Goal: Task Accomplishment & Management: Use online tool/utility

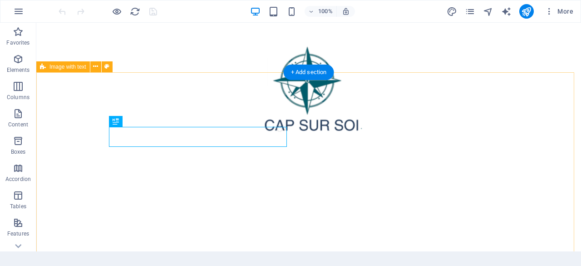
scroll to position [290, 0]
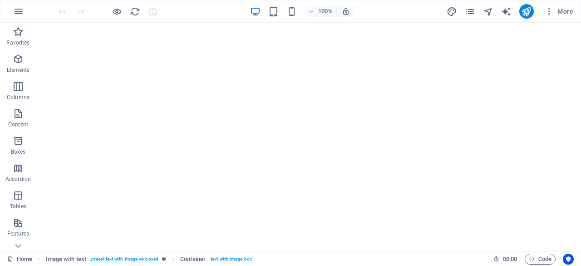
scroll to position [0, 0]
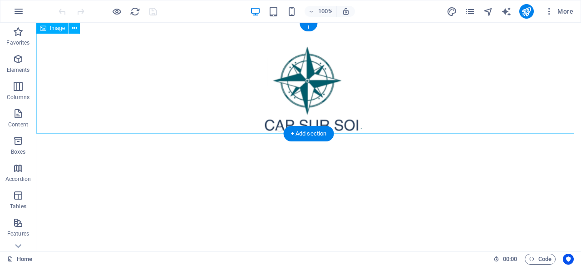
click at [298, 80] on figure at bounding box center [309, 82] width 538 height 113
click at [263, 96] on figure at bounding box center [309, 82] width 538 height 113
click at [319, 91] on figure at bounding box center [309, 82] width 538 height 113
select select "px"
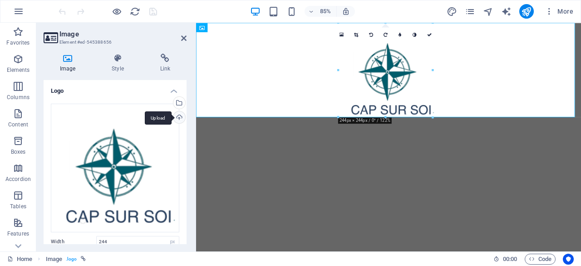
click at [178, 118] on div "Upload" at bounding box center [179, 118] width 14 height 14
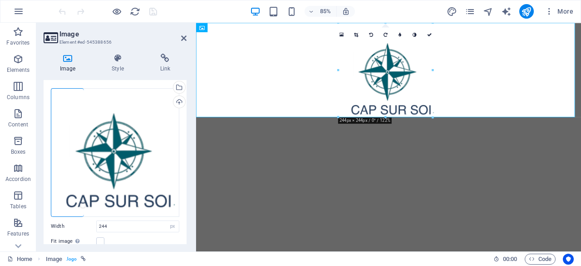
scroll to position [13, 0]
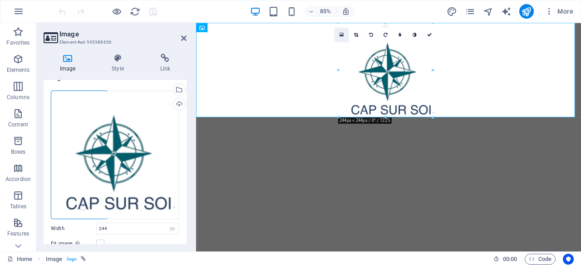
click at [342, 34] on icon at bounding box center [342, 34] width 4 height 5
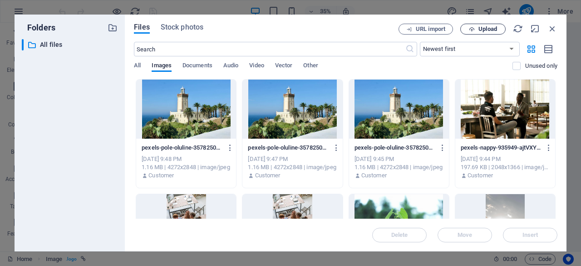
click at [478, 32] on button "Upload" at bounding box center [483, 29] width 45 height 11
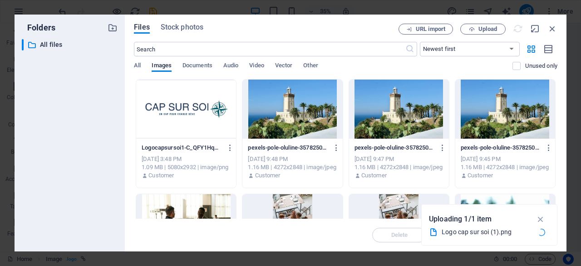
click at [179, 110] on div at bounding box center [186, 108] width 100 height 59
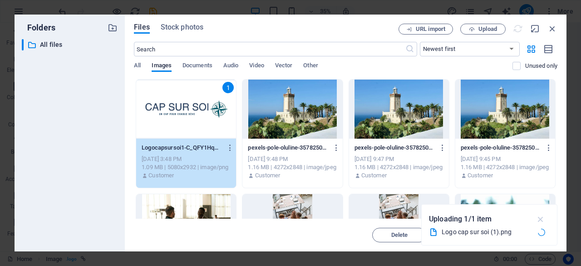
click at [541, 215] on icon "button" at bounding box center [541, 219] width 10 height 10
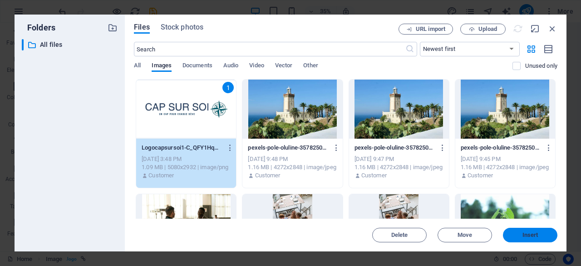
click at [532, 232] on span "Insert" at bounding box center [531, 234] width 16 height 5
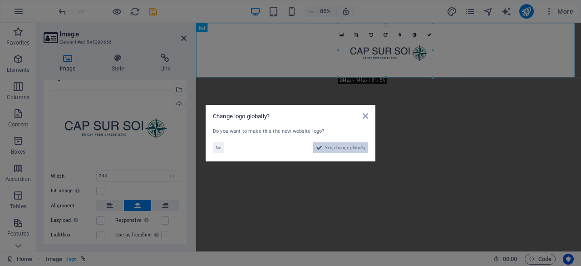
click at [344, 151] on span "Yes, change globally" at bounding box center [345, 147] width 40 height 11
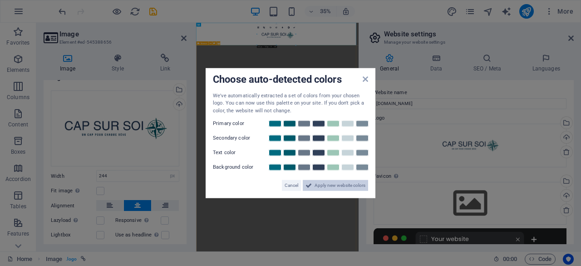
click at [333, 181] on span "Apply new website colors" at bounding box center [340, 185] width 51 height 11
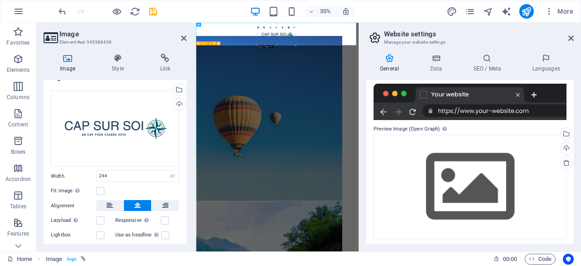
scroll to position [146, 0]
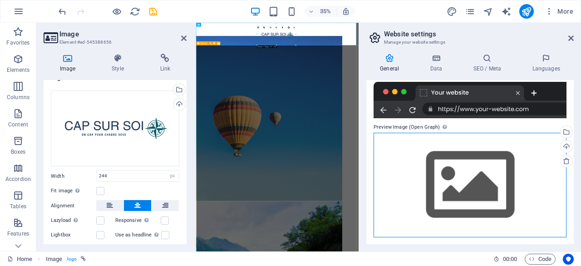
click at [453, 211] on div "Drag files here, click to choose files or select files from Files or our free s…" at bounding box center [470, 185] width 193 height 104
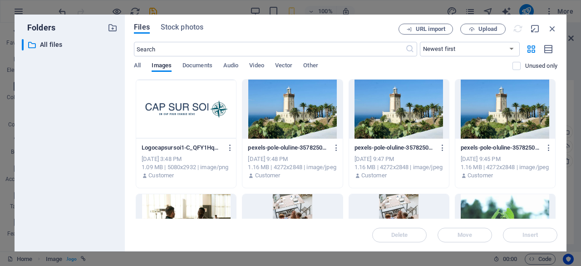
click at [208, 106] on div at bounding box center [186, 108] width 100 height 59
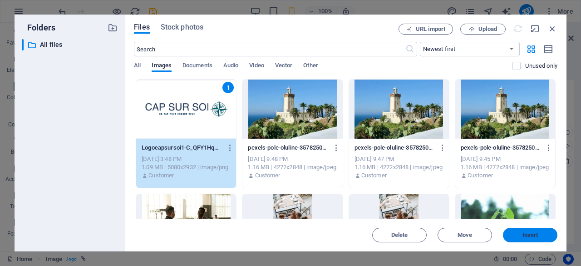
click at [531, 241] on button "Insert" at bounding box center [530, 235] width 55 height 15
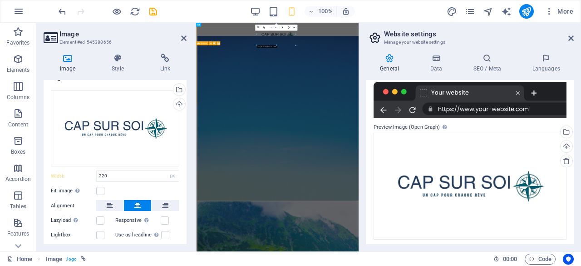
type input "244"
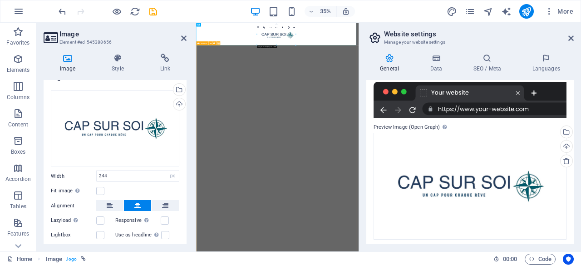
drag, startPoint x: 502, startPoint y: 184, endPoint x: 183, endPoint y: 181, distance: 319.8
click at [183, 181] on div "Drag files here, click to choose files or select files from Files or our free s…" at bounding box center [115, 172] width 143 height 179
click at [121, 63] on h4 "Style" at bounding box center [119, 63] width 48 height 19
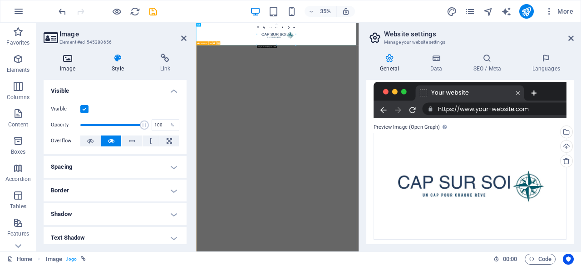
click at [71, 60] on icon at bounding box center [68, 58] width 48 height 9
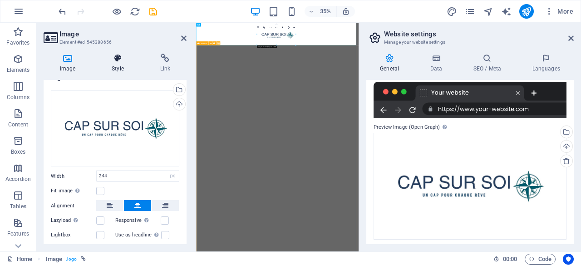
click at [120, 70] on h4 "Style" at bounding box center [119, 63] width 48 height 19
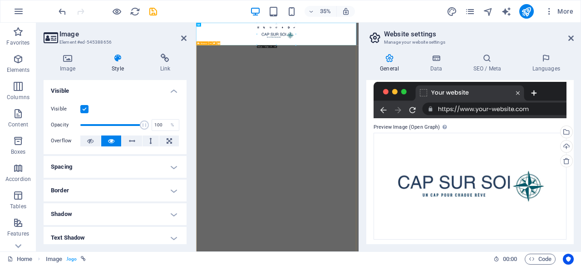
click at [175, 182] on h4 "Border" at bounding box center [115, 190] width 143 height 22
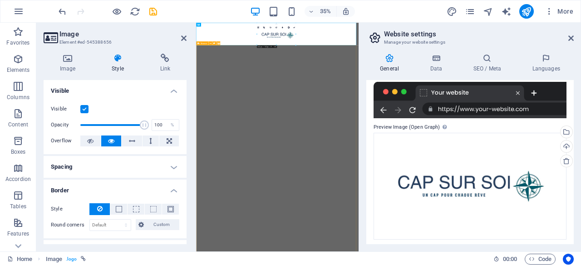
click at [175, 182] on h4 "Border" at bounding box center [115, 187] width 143 height 16
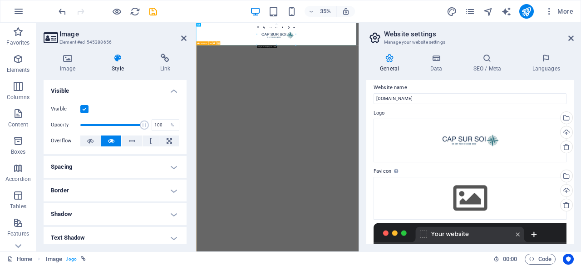
scroll to position [0, 0]
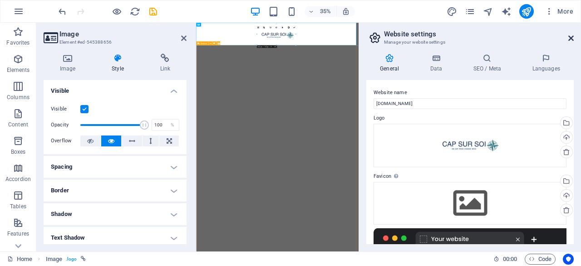
click at [572, 35] on icon at bounding box center [571, 38] width 5 height 7
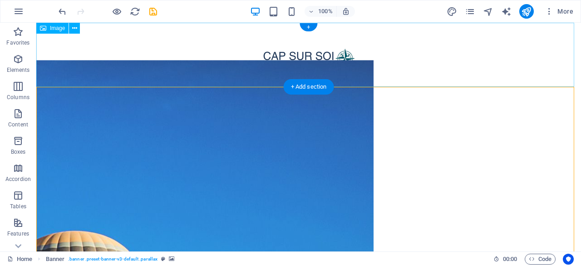
click at [310, 67] on figure at bounding box center [309, 59] width 538 height 66
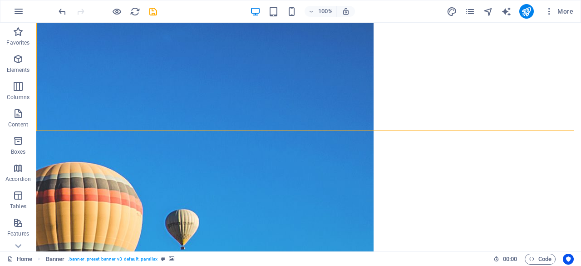
scroll to position [184, 0]
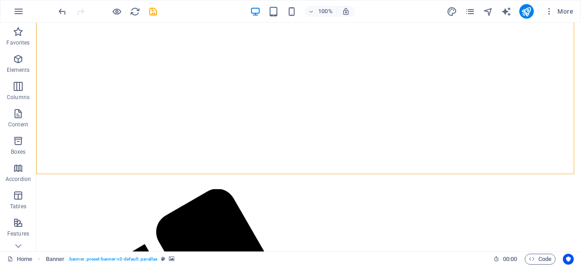
scroll to position [141, 0]
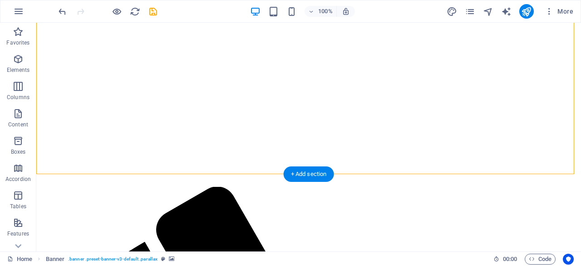
drag, startPoint x: 366, startPoint y: 86, endPoint x: 236, endPoint y: 97, distance: 130.4
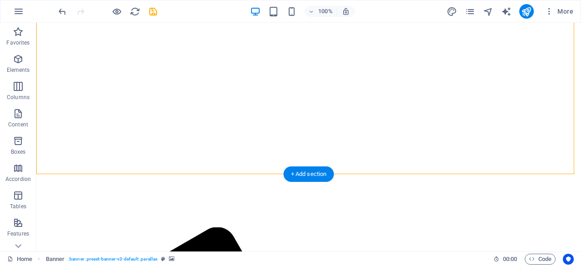
select select "vh"
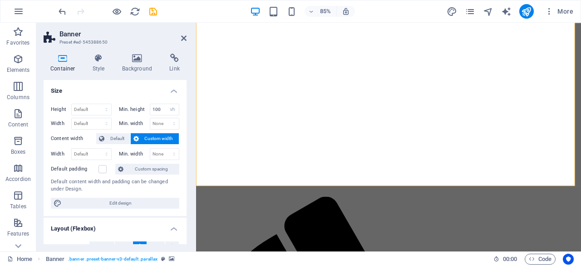
drag, startPoint x: 187, startPoint y: 99, endPoint x: 184, endPoint y: 165, distance: 65.9
click at [184, 165] on div "Container Style Background Link Size Height Default px rem % vh vw Min. height …" at bounding box center [115, 148] width 158 height 205
click at [135, 57] on icon at bounding box center [137, 58] width 44 height 9
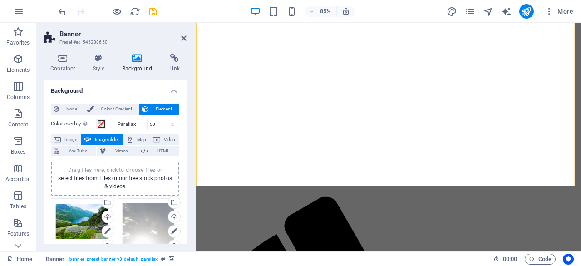
drag, startPoint x: 184, startPoint y: 104, endPoint x: 187, endPoint y: 147, distance: 43.2
click at [187, 147] on div "Container Style Background Link Size Height Default px rem % vh vw Min. height …" at bounding box center [115, 148] width 158 height 205
click at [105, 211] on div "Upload" at bounding box center [107, 218] width 14 height 14
drag, startPoint x: 184, startPoint y: 119, endPoint x: 186, endPoint y: 164, distance: 44.5
click at [186, 164] on div "Background None Color / Gradient Element Stretch background to full-width Color…" at bounding box center [115, 162] width 143 height 164
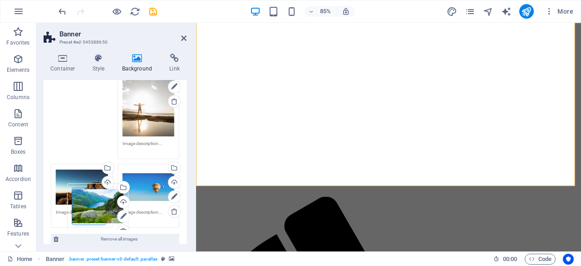
scroll to position [126, 0]
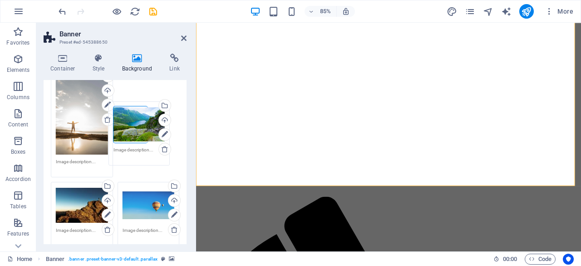
drag, startPoint x: 83, startPoint y: 88, endPoint x: 141, endPoint y: 135, distance: 74.8
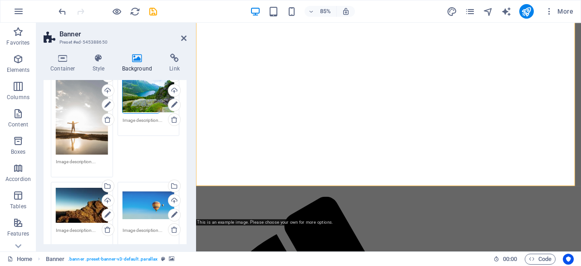
drag, startPoint x: 184, startPoint y: 136, endPoint x: 186, endPoint y: 121, distance: 15.2
click at [185, 121] on div "Background None Color / Gradient Element Stretch background to full-width Color…" at bounding box center [115, 162] width 143 height 164
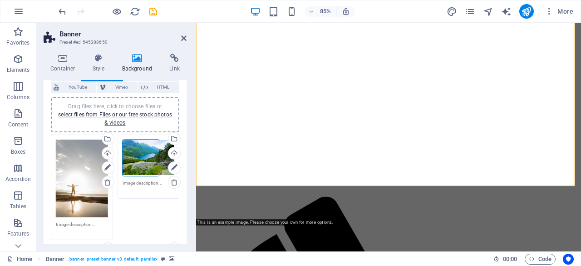
scroll to position [63, 0]
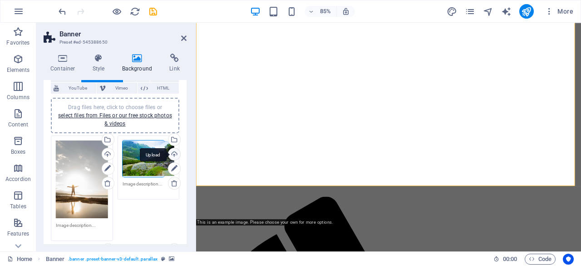
click at [171, 149] on div "Upload" at bounding box center [174, 155] width 14 height 14
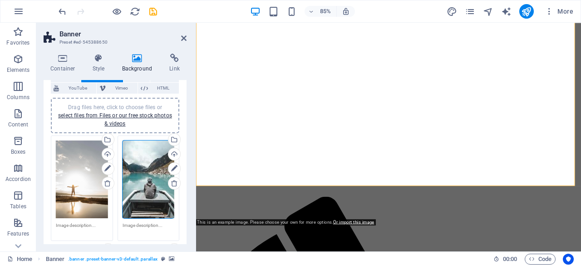
drag, startPoint x: 187, startPoint y: 131, endPoint x: 186, endPoint y: 157, distance: 25.4
click at [185, 158] on div "Container Style Background Link Size Height Default px rem % vh vw Min. height …" at bounding box center [115, 148] width 158 height 205
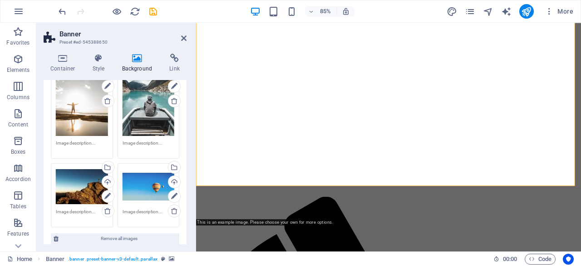
scroll to position [147, 0]
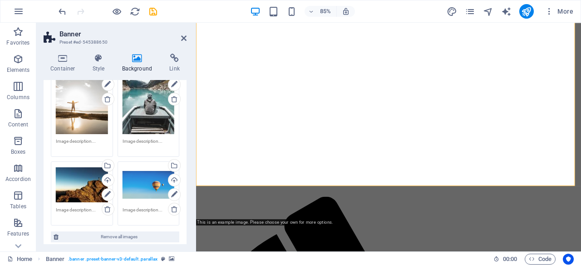
drag, startPoint x: 185, startPoint y: 139, endPoint x: 0, endPoint y: 174, distance: 188.1
click at [171, 205] on icon at bounding box center [174, 208] width 7 height 7
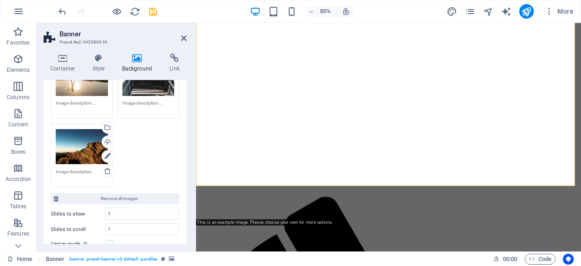
scroll to position [186, 0]
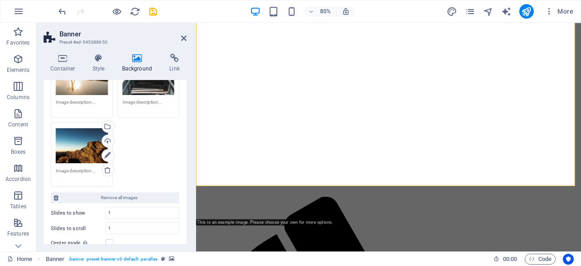
click at [86, 88] on div "Drag files here, click to choose files or select files from Files or our free s…" at bounding box center [82, 56] width 52 height 78
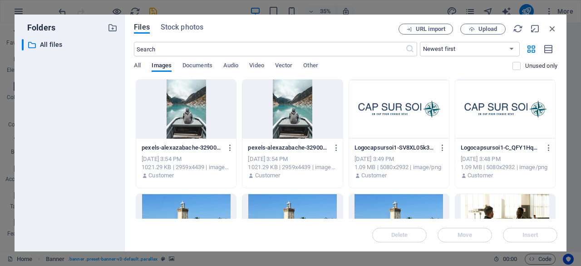
click at [558, 31] on div "Files Stock photos URL import Upload ​ Newest first Oldest first Name (A-Z) Nam…" at bounding box center [346, 133] width 442 height 237
click at [551, 29] on icon "button" at bounding box center [553, 29] width 10 height 10
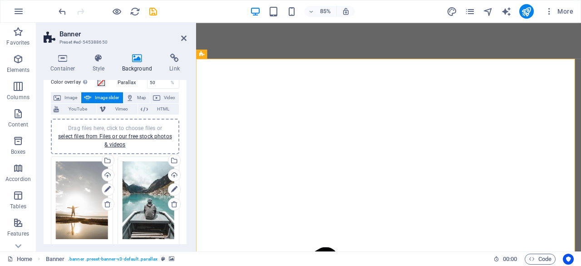
scroll to position [0, 0]
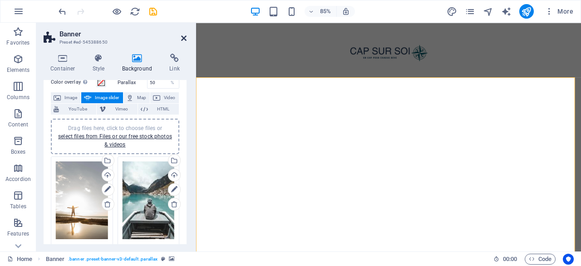
click at [186, 40] on aside "Banner Preset #ed-545388650 Container Style Background Link Size Height Default…" at bounding box center [116, 137] width 160 height 228
click at [182, 37] on icon at bounding box center [183, 38] width 5 height 7
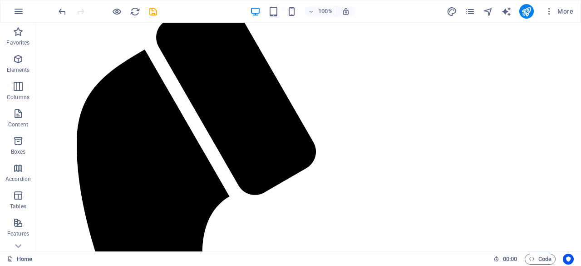
scroll to position [336, 0]
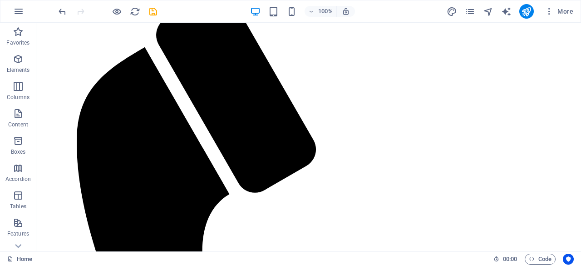
scroll to position [0, 0]
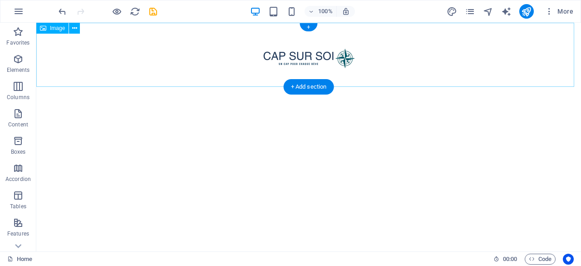
click at [312, 52] on figure at bounding box center [309, 59] width 538 height 66
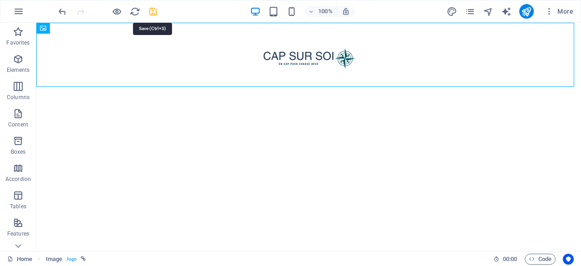
click at [154, 10] on icon "save" at bounding box center [153, 11] width 10 height 10
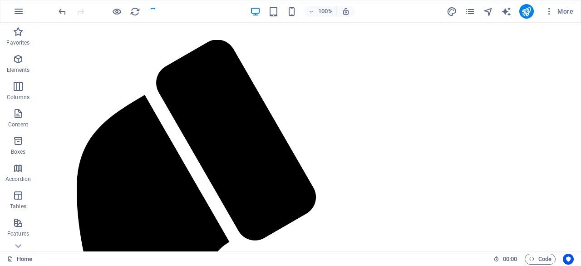
scroll to position [290, 0]
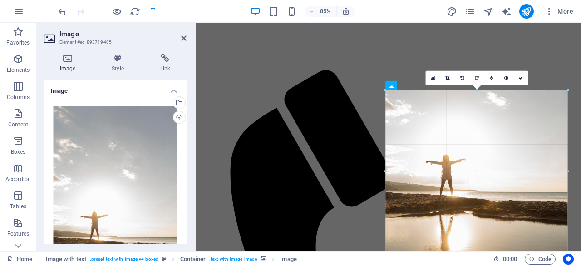
drag, startPoint x: 476, startPoint y: 248, endPoint x: 481, endPoint y: 253, distance: 6.5
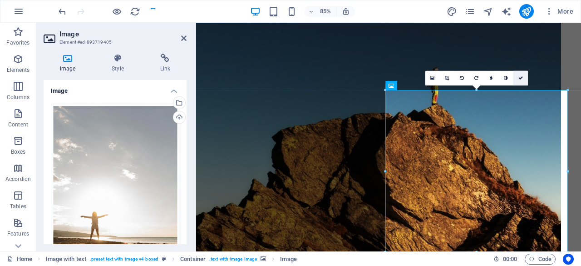
click at [521, 77] on icon at bounding box center [521, 78] width 5 height 5
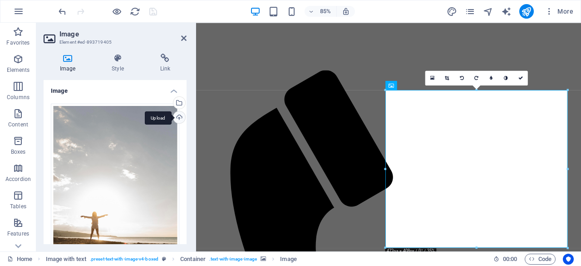
click at [176, 114] on div "Upload" at bounding box center [179, 118] width 14 height 14
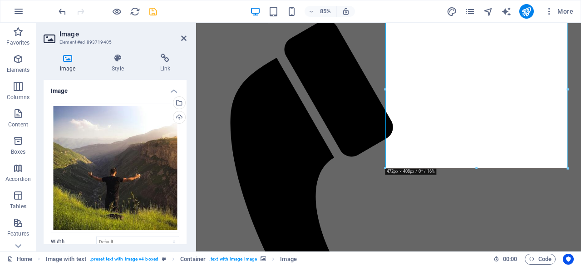
scroll to position [393, 0]
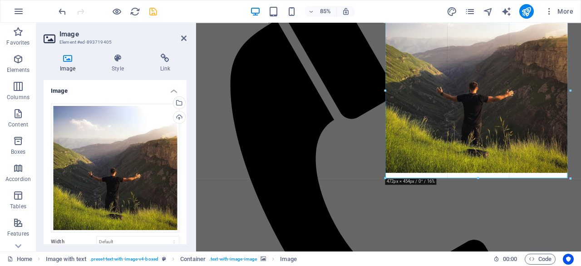
drag, startPoint x: 478, startPoint y: 160, endPoint x: 332, endPoint y: 186, distance: 148.1
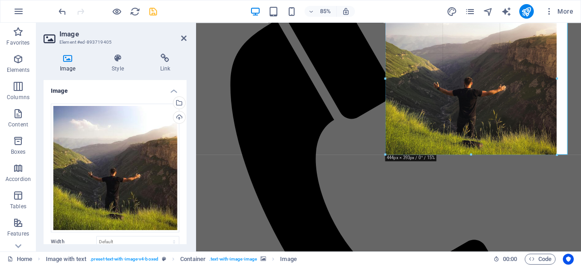
drag, startPoint x: 568, startPoint y: 160, endPoint x: 552, endPoint y: 146, distance: 20.9
type input "444"
select select "px"
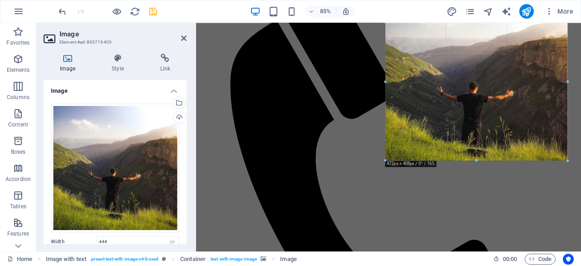
drag, startPoint x: 557, startPoint y: 151, endPoint x: 569, endPoint y: 158, distance: 13.6
type input "472"
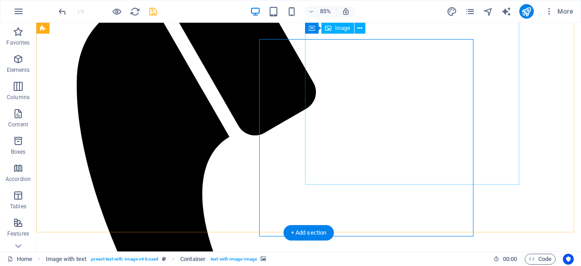
scroll to position [352, 0]
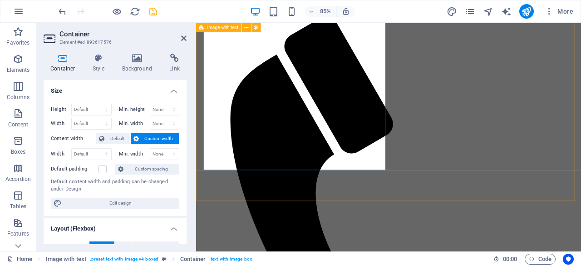
scroll to position [393, 0]
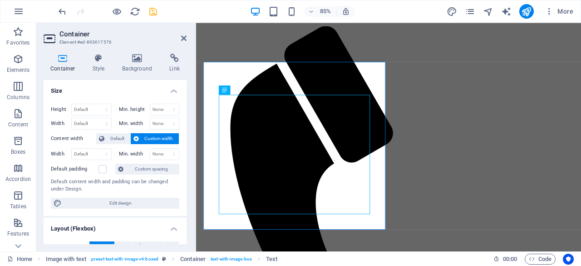
scroll to position [347, 0]
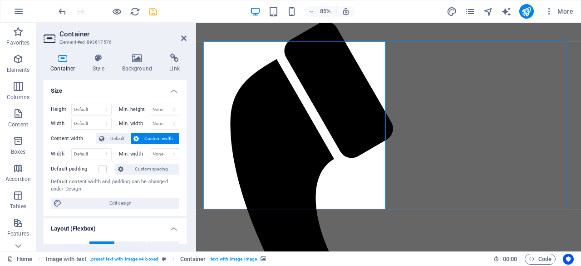
scroll to position [307, 0]
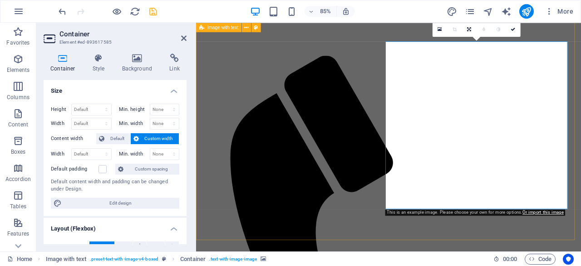
scroll to position [347, 0]
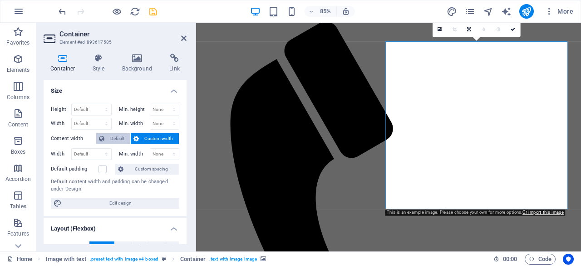
click at [113, 137] on span "Default" at bounding box center [117, 138] width 20 height 11
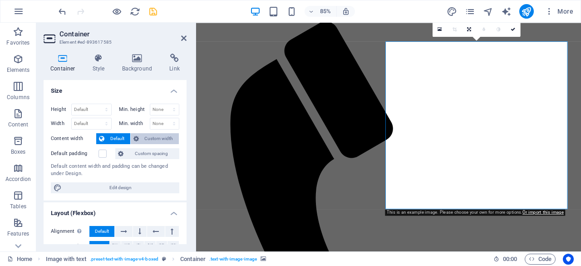
click at [137, 138] on icon at bounding box center [136, 138] width 5 height 11
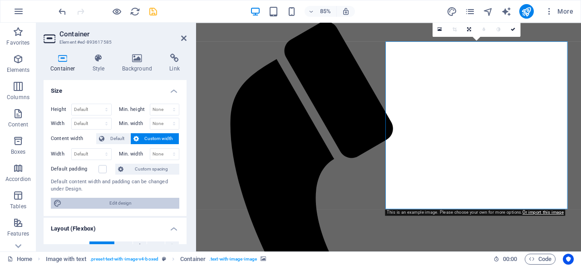
click at [148, 199] on span "Edit design" at bounding box center [120, 203] width 112 height 11
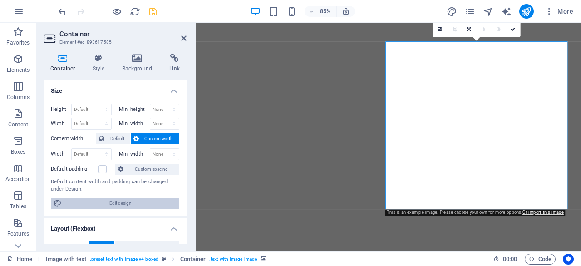
select select "rem"
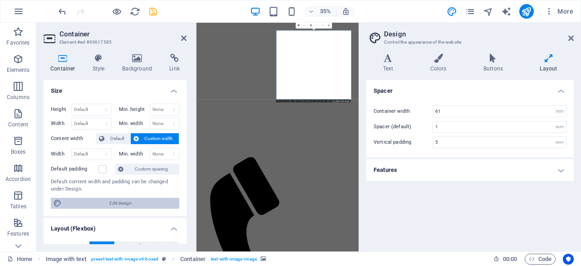
scroll to position [731, 0]
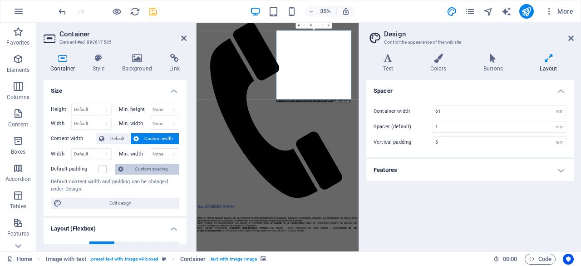
click at [164, 168] on span "Custom spacing" at bounding box center [151, 169] width 50 height 11
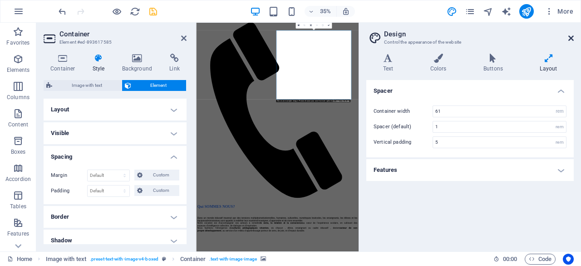
click at [570, 38] on icon at bounding box center [571, 38] width 5 height 7
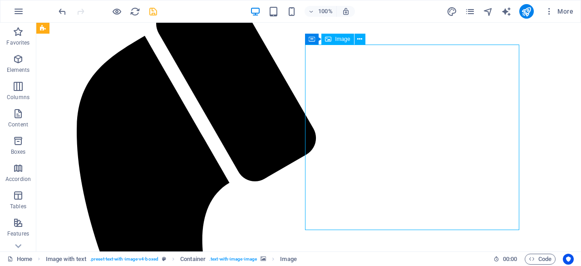
scroll to position [307, 0]
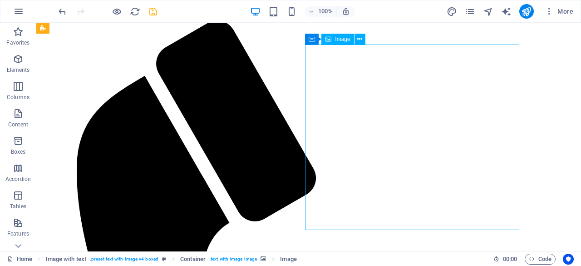
drag, startPoint x: 383, startPoint y: 218, endPoint x: 490, endPoint y: 197, distance: 108.9
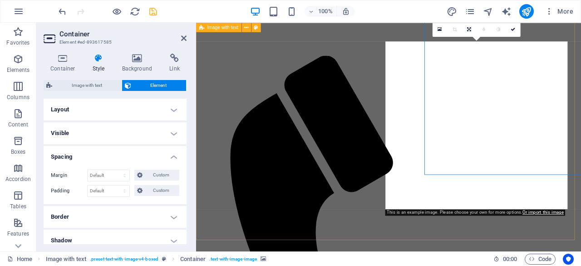
scroll to position [347, 0]
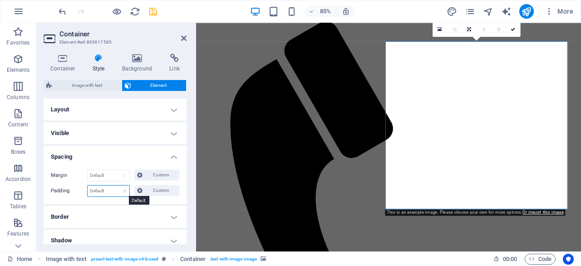
click at [107, 190] on select "Default px rem % vh vw Custom" at bounding box center [109, 190] width 42 height 11
click at [173, 135] on h4 "Visible" at bounding box center [115, 133] width 143 height 22
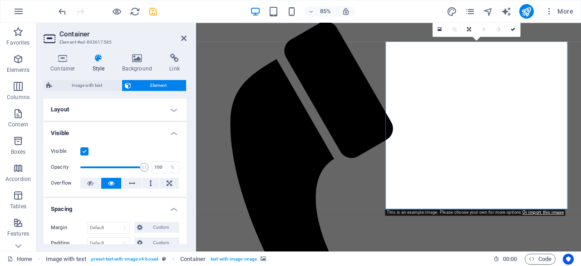
click at [174, 109] on h4 "Layout" at bounding box center [115, 110] width 143 height 22
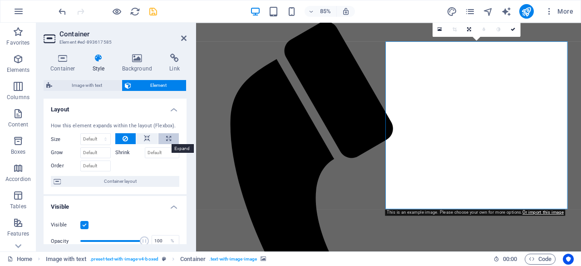
click at [166, 138] on icon at bounding box center [168, 138] width 5 height 11
type input "100"
select select "%"
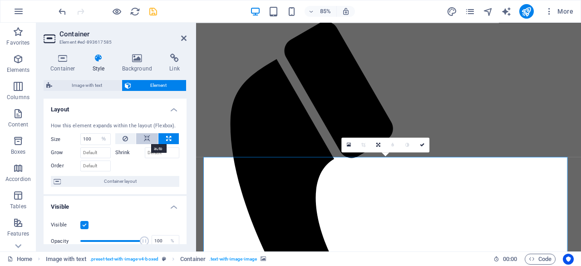
click at [149, 139] on icon at bounding box center [147, 138] width 6 height 11
select select "DISABLED_OPTION_VALUE"
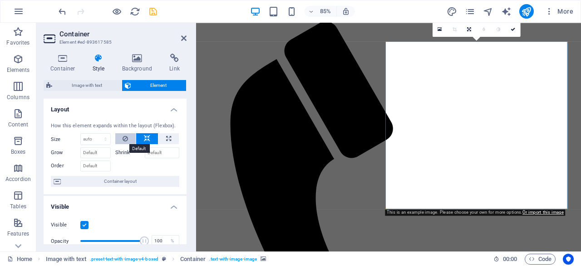
click at [129, 139] on button at bounding box center [125, 138] width 21 height 11
click at [146, 134] on icon at bounding box center [147, 138] width 6 height 11
click at [173, 112] on h4 "Layout" at bounding box center [115, 107] width 143 height 16
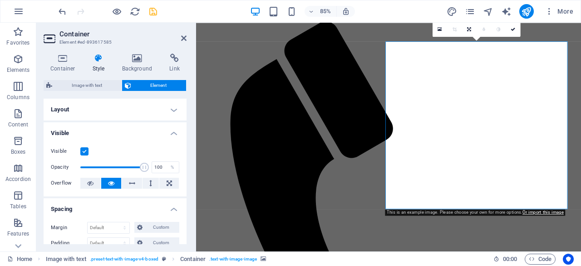
drag, startPoint x: 184, startPoint y: 107, endPoint x: 184, endPoint y: 120, distance: 13.6
click at [151, 185] on button at bounding box center [151, 183] width 17 height 11
click at [127, 184] on button at bounding box center [132, 183] width 20 height 11
click at [153, 186] on button at bounding box center [151, 183] width 17 height 11
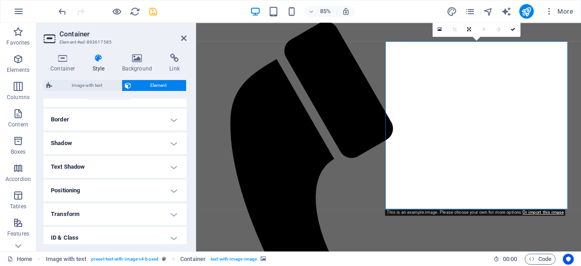
scroll to position [146, 0]
click at [173, 190] on h4 "Positioning" at bounding box center [115, 194] width 143 height 22
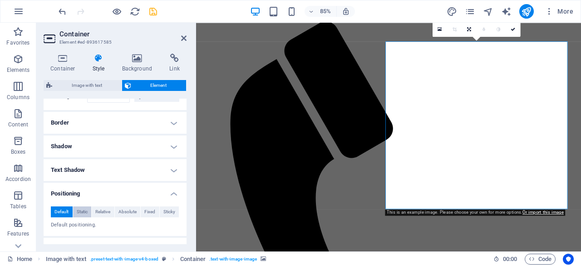
click at [82, 213] on span "Static" at bounding box center [82, 211] width 11 height 11
click at [58, 208] on span "Default" at bounding box center [62, 211] width 14 height 11
click at [129, 208] on span "Absolute" at bounding box center [128, 211] width 18 height 11
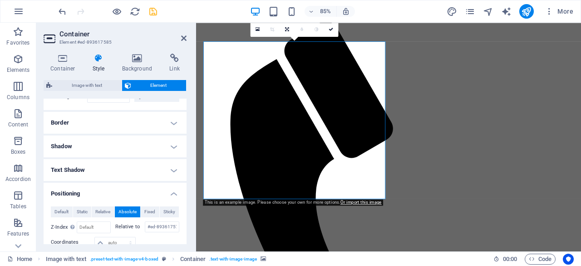
click at [139, 208] on button "Absolute" at bounding box center [128, 211] width 26 height 11
click at [62, 213] on span "Default" at bounding box center [62, 211] width 14 height 11
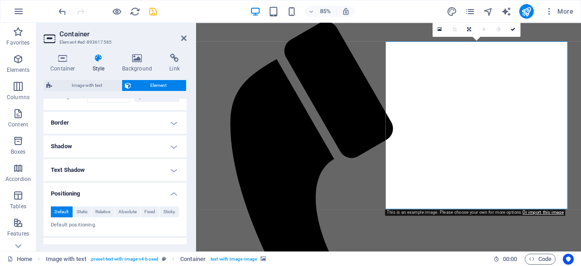
drag, startPoint x: 187, startPoint y: 176, endPoint x: 188, endPoint y: 191, distance: 15.1
click at [188, 191] on div "Container Style Background Link Size Height Default px rem % vh vw Min. height …" at bounding box center [115, 148] width 158 height 205
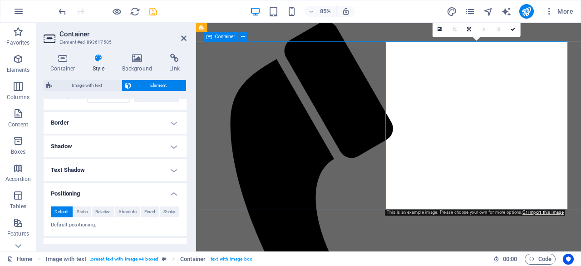
scroll to position [307, 0]
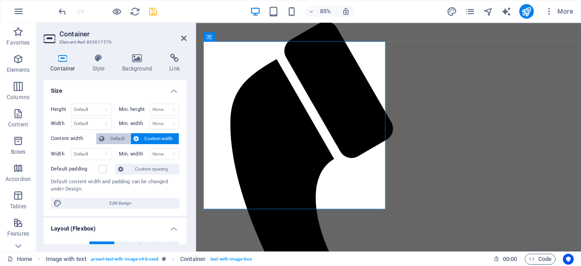
click at [123, 137] on span "Default" at bounding box center [117, 138] width 20 height 11
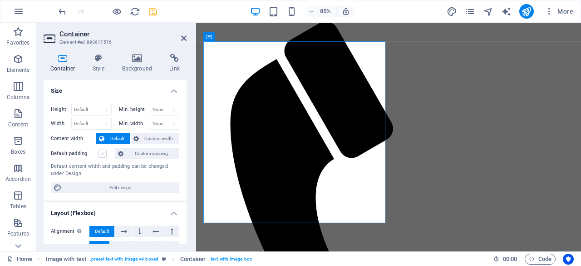
click at [100, 156] on label at bounding box center [103, 153] width 8 height 8
click at [0, 0] on input "Default padding" at bounding box center [0, 0] width 0 height 0
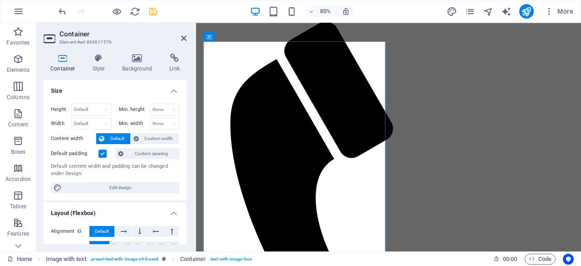
click at [100, 156] on label at bounding box center [103, 153] width 8 height 8
click at [0, 0] on input "Default padding" at bounding box center [0, 0] width 0 height 0
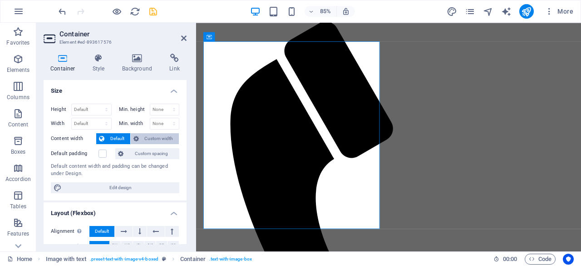
click at [147, 135] on span "Custom width" at bounding box center [159, 138] width 35 height 11
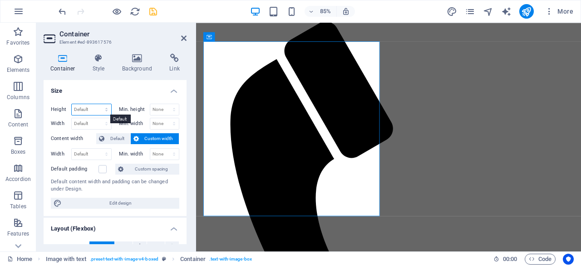
click at [106, 112] on select "Default px rem % vh vw" at bounding box center [92, 109] width 40 height 11
click at [166, 108] on select "None px rem % vh vw" at bounding box center [164, 109] width 29 height 11
click at [150, 104] on select "None px rem % vh vw" at bounding box center [164, 109] width 29 height 11
click at [176, 111] on select "None px rem % vh vw" at bounding box center [164, 109] width 29 height 11
select select "px"
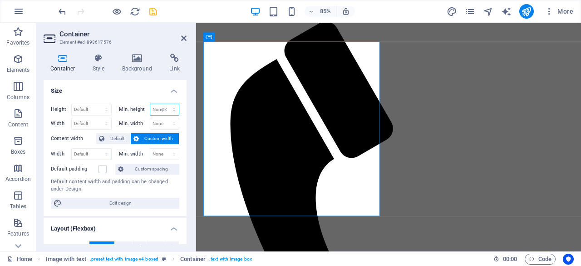
click at [164, 104] on select "None px rem % vh vw" at bounding box center [164, 109] width 29 height 11
type input "0"
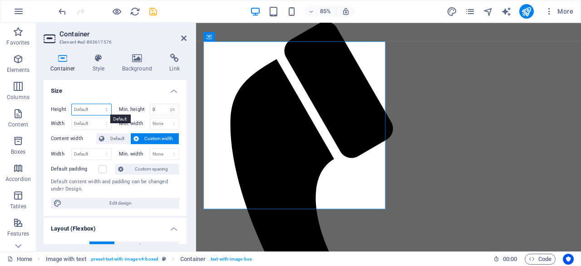
click at [104, 107] on select "Default px rem % vh vw" at bounding box center [92, 109] width 40 height 11
select select "px"
click at [98, 104] on select "Default px rem % vh vw" at bounding box center [92, 109] width 40 height 11
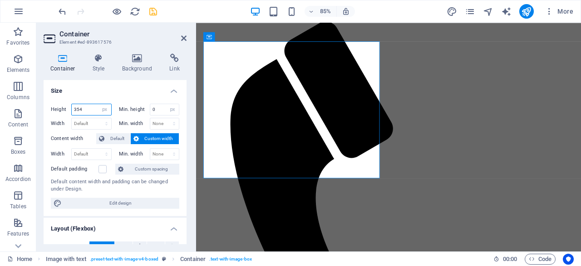
click at [85, 109] on input "354" at bounding box center [92, 109] width 40 height 11
drag, startPoint x: 85, startPoint y: 109, endPoint x: 49, endPoint y: 109, distance: 35.9
click at [49, 109] on div "Height 354 Default px rem % vh vw Min. height 0 None px rem % vh vw Width Defau…" at bounding box center [115, 155] width 143 height 119
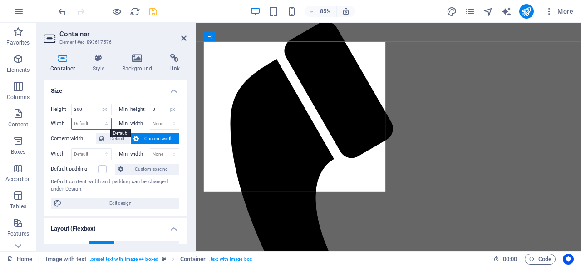
click at [87, 122] on select "Default px rem % em vh vw" at bounding box center [92, 123] width 40 height 11
click at [93, 109] on input "390" at bounding box center [92, 109] width 40 height 11
type input "3"
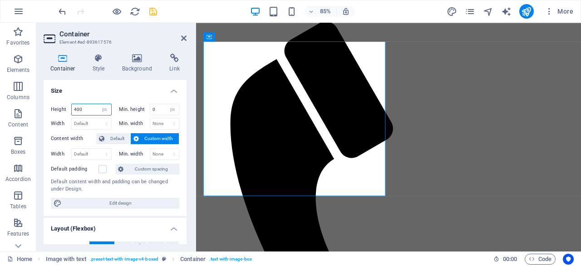
click at [93, 109] on input "400" at bounding box center [92, 109] width 40 height 11
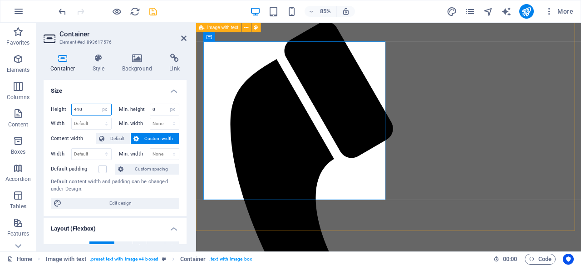
type input "410"
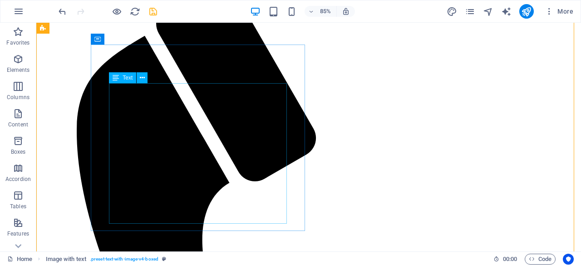
scroll to position [307, 0]
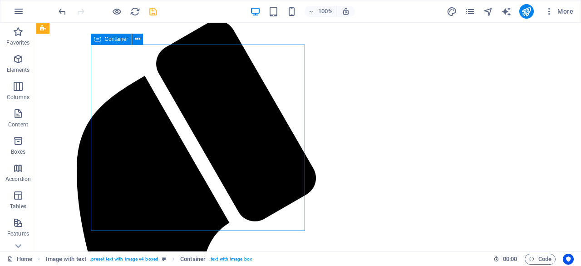
select select "px"
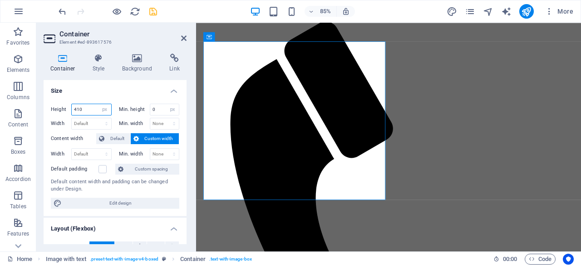
click at [87, 111] on input "410" at bounding box center [92, 109] width 40 height 11
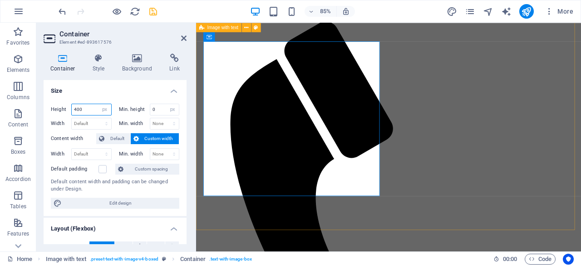
type input "400"
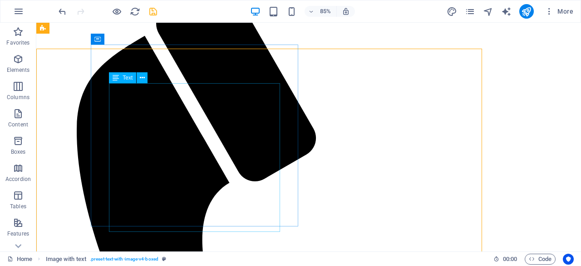
scroll to position [307, 0]
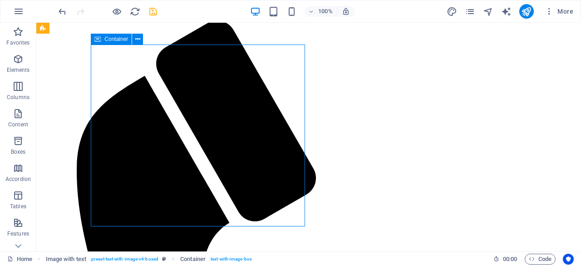
select select "px"
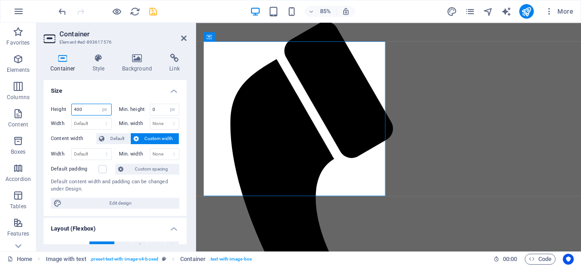
click at [94, 107] on input "400" at bounding box center [92, 109] width 40 height 11
type input "407"
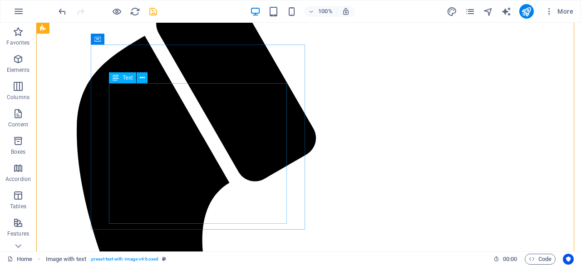
scroll to position [307, 0]
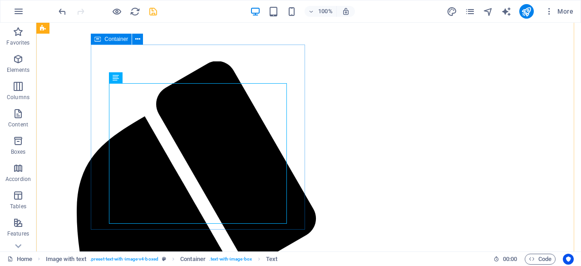
select select "px"
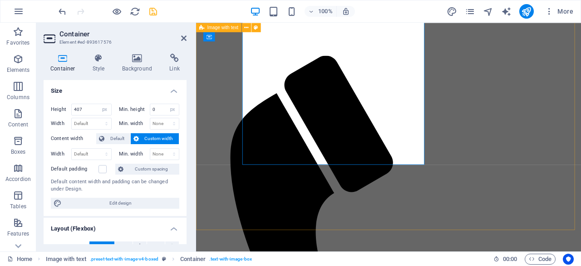
scroll to position [347, 0]
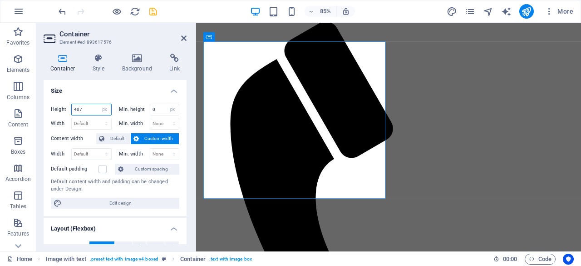
click at [86, 110] on input "407" at bounding box center [92, 109] width 40 height 11
type input "410"
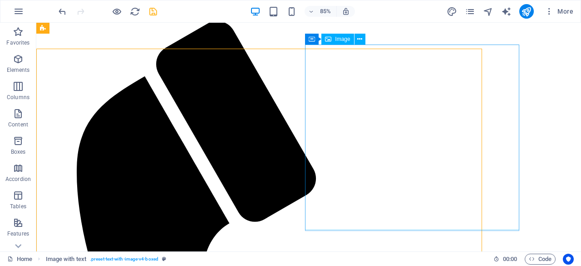
scroll to position [307, 0]
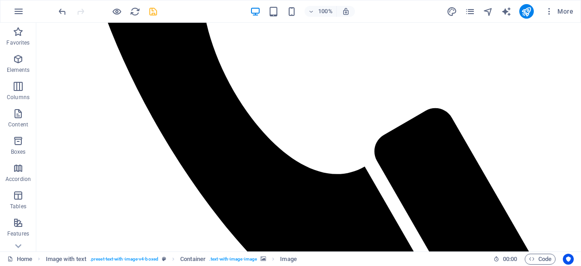
scroll to position [628, 0]
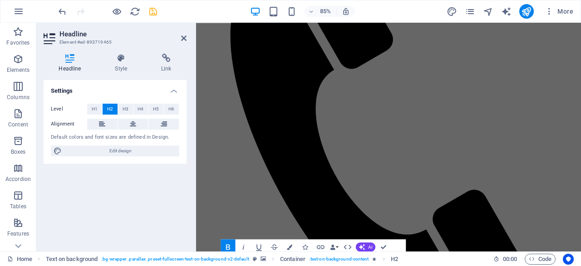
scroll to position [508, 0]
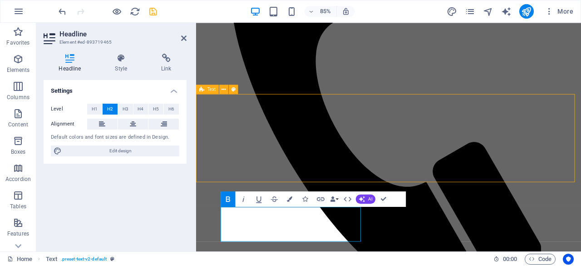
scroll to position [468, 0]
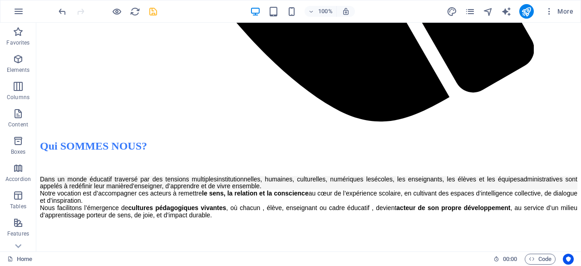
scroll to position [808, 0]
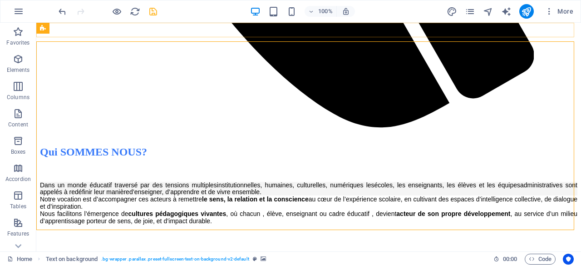
drag, startPoint x: 375, startPoint y: 127, endPoint x: 371, endPoint y: 23, distance: 103.6
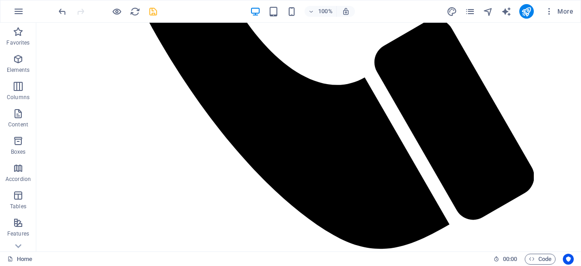
scroll to position [681, 0]
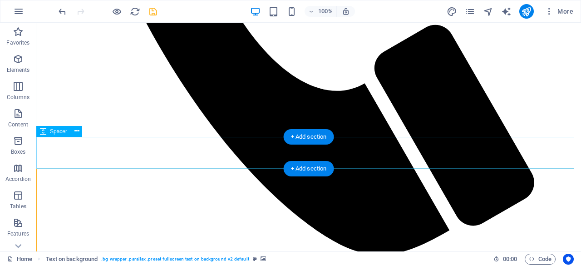
drag, startPoint x: 344, startPoint y: 185, endPoint x: 351, endPoint y: 143, distance: 43.3
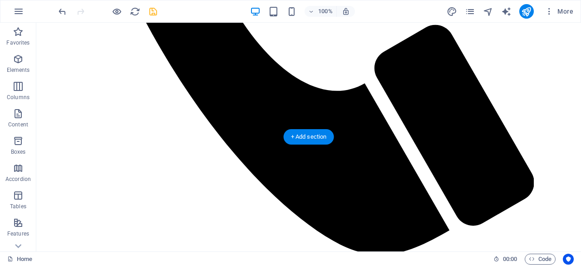
drag, startPoint x: 350, startPoint y: 90, endPoint x: 378, endPoint y: 110, distance: 34.5
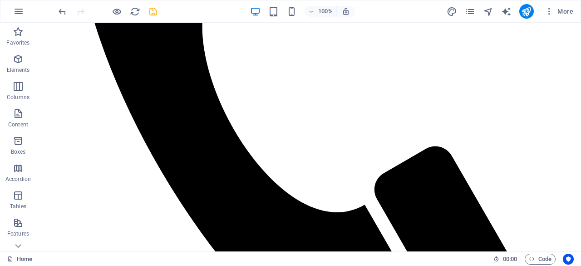
scroll to position [505, 0]
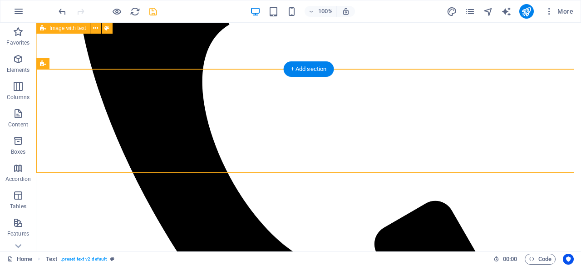
drag, startPoint x: 366, startPoint y: 173, endPoint x: 386, endPoint y: 54, distance: 120.6
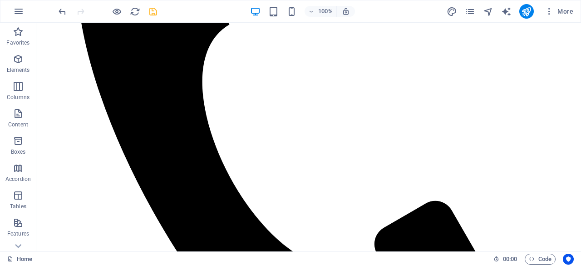
drag, startPoint x: 330, startPoint y: 193, endPoint x: 386, endPoint y: 255, distance: 83.9
click at [18, 245] on icon at bounding box center [18, 245] width 13 height 13
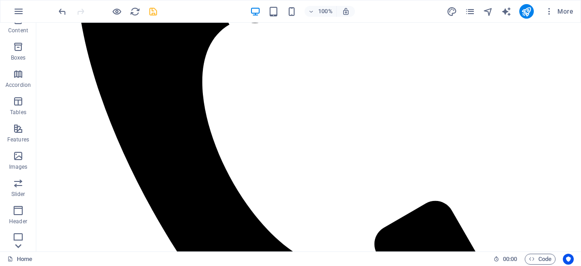
scroll to position [180, 0]
click at [18, 245] on icon at bounding box center [18, 245] width 13 height 13
click at [18, 245] on div "Favorites Elements Columns Content Boxes Accordion Tables Features Images Slide…" at bounding box center [18, 137] width 36 height 228
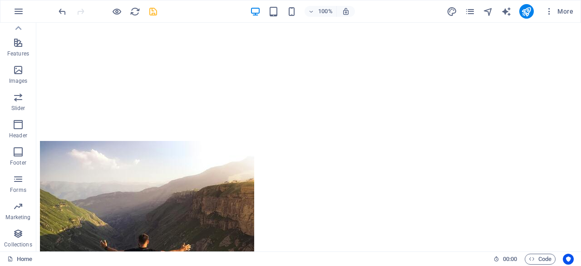
scroll to position [1188, 0]
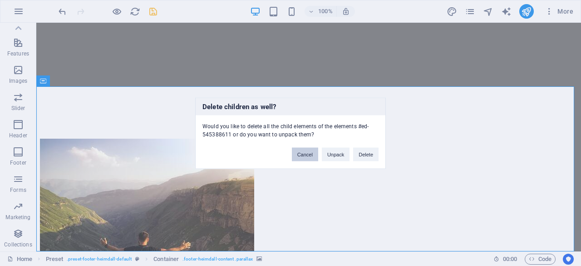
drag, startPoint x: 361, startPoint y: 157, endPoint x: 309, endPoint y: 149, distance: 52.3
click at [309, 149] on div "Cancel Unpack Delete" at bounding box center [335, 149] width 100 height 23
drag, startPoint x: 309, startPoint y: 149, endPoint x: 263, endPoint y: 122, distance: 53.0
click at [309, 149] on button "Cancel" at bounding box center [305, 154] width 26 height 14
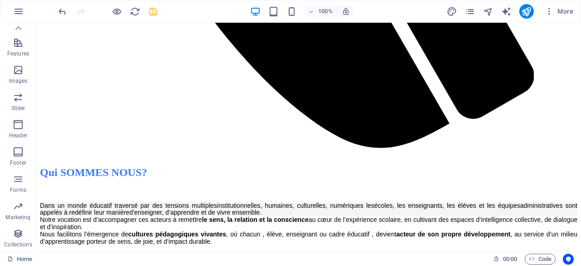
scroll to position [456, 0]
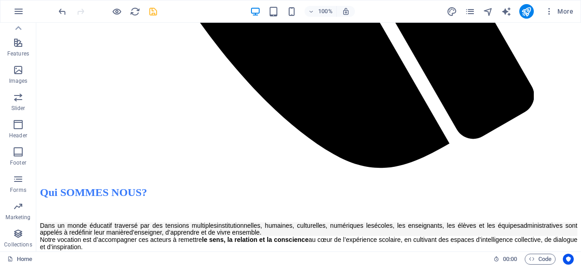
scroll to position [764, 0]
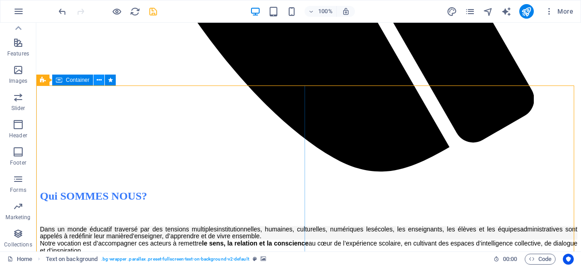
click at [100, 79] on icon at bounding box center [99, 80] width 5 height 10
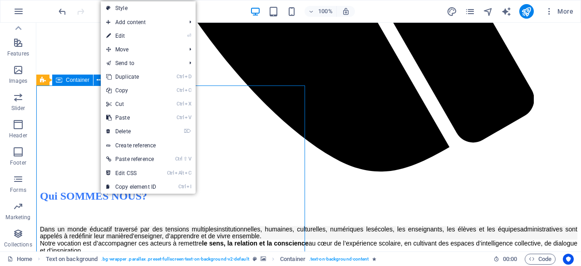
click at [65, 82] on div "Container" at bounding box center [72, 79] width 41 height 11
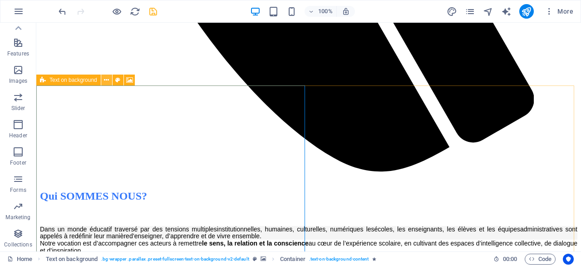
click at [106, 80] on icon at bounding box center [106, 80] width 5 height 10
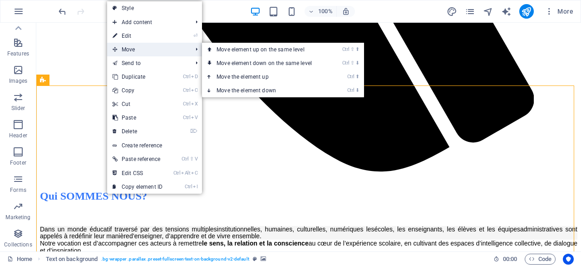
click at [136, 50] on span "Move" at bounding box center [147, 50] width 81 height 14
click at [276, 50] on link "Ctrl ⇧ ⬆ Move element up on the same level" at bounding box center [266, 50] width 128 height 14
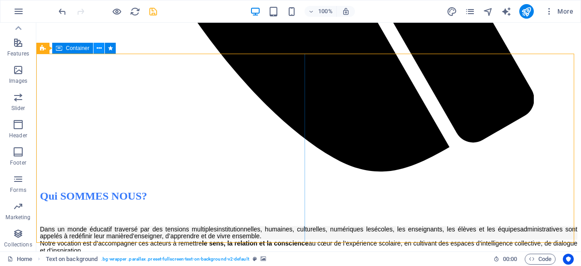
click at [101, 49] on icon at bounding box center [99, 49] width 5 height 10
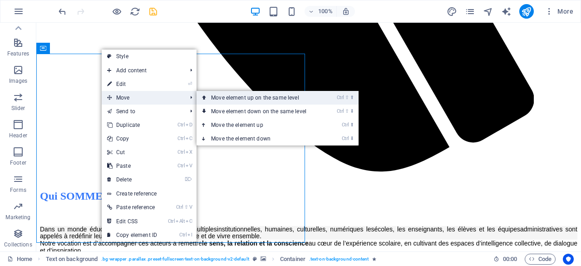
click at [248, 98] on link "Ctrl ⇧ ⬆ Move element up on the same level" at bounding box center [261, 98] width 128 height 14
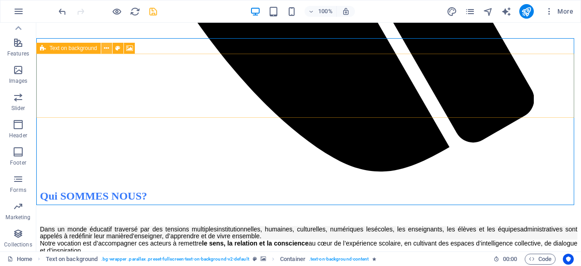
click at [105, 48] on icon at bounding box center [106, 49] width 5 height 10
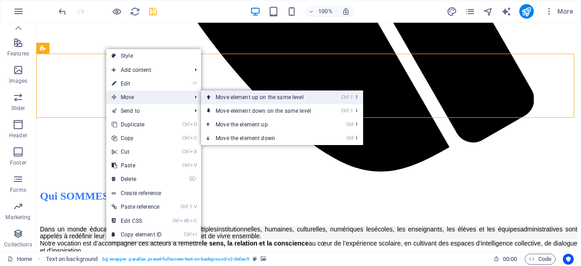
click at [271, 96] on link "Ctrl ⇧ ⬆ Move element up on the same level" at bounding box center [265, 97] width 128 height 14
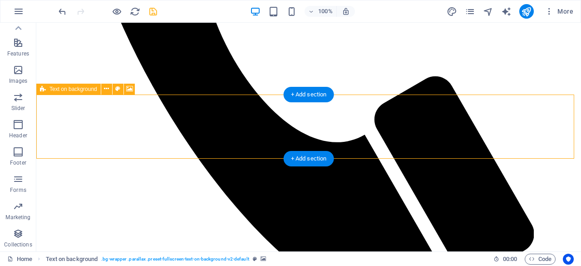
scroll to position [573, 0]
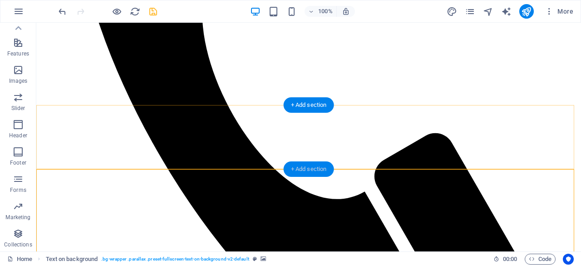
click at [310, 169] on div "+ Add section" at bounding box center [309, 168] width 50 height 15
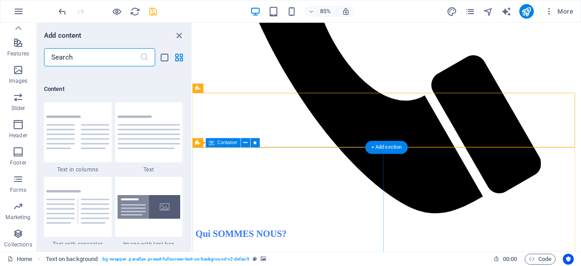
scroll to position [1589, 0]
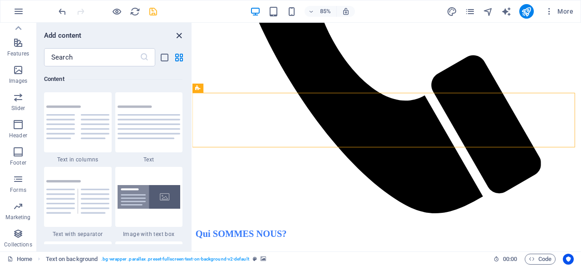
click at [179, 37] on icon "close panel" at bounding box center [179, 35] width 10 height 10
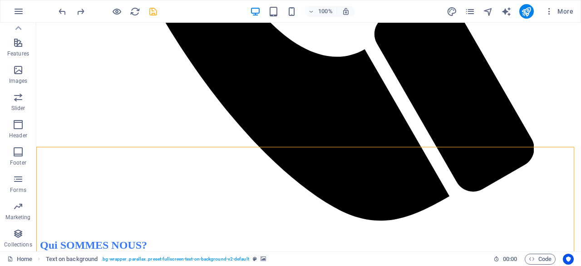
scroll to position [737, 0]
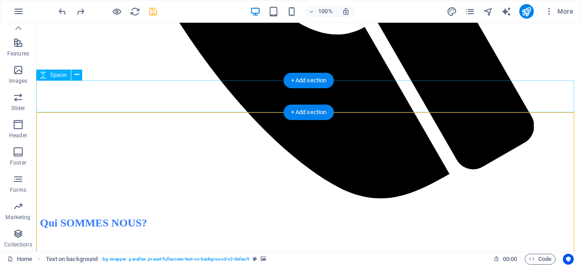
drag, startPoint x: 379, startPoint y: 116, endPoint x: 396, endPoint y: 86, distance: 34.4
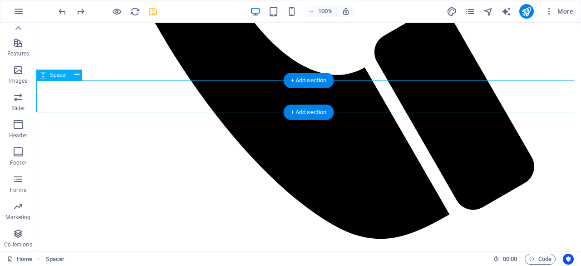
select select "px"
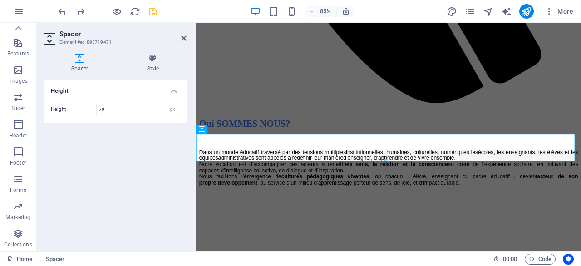
drag, startPoint x: 129, startPoint y: 79, endPoint x: 161, endPoint y: 132, distance: 61.9
click at [161, 132] on div "Spacer Element #ed-893719471 Spacer Style Height Height 70 px rem vh vw Preset …" at bounding box center [308, 137] width 545 height 228
click at [184, 39] on icon at bounding box center [183, 38] width 5 height 7
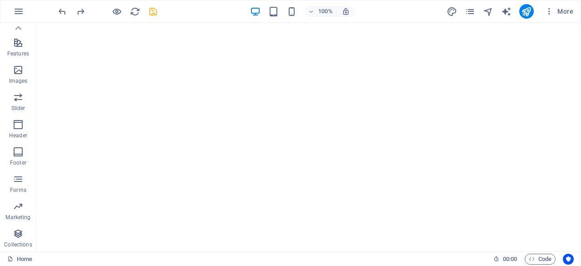
scroll to position [1056, 0]
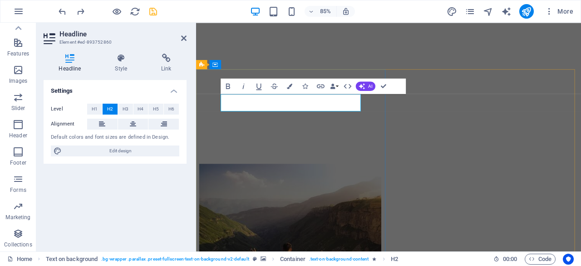
click at [120, 60] on icon at bounding box center [121, 58] width 43 height 9
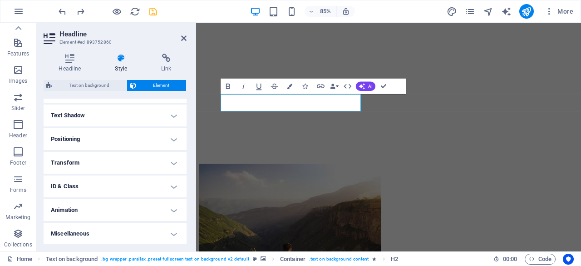
scroll to position [0, 0]
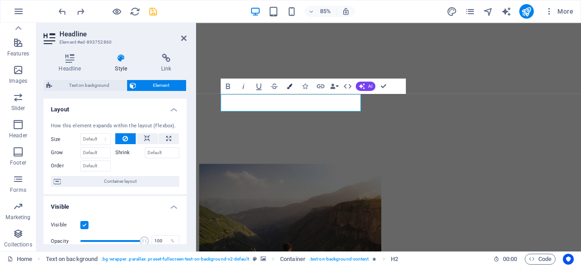
click at [291, 85] on icon "button" at bounding box center [290, 86] width 5 height 5
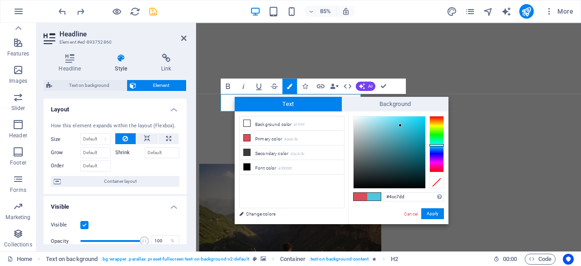
click at [439, 145] on div at bounding box center [437, 144] width 15 height 56
click at [440, 142] on div at bounding box center [437, 144] width 15 height 56
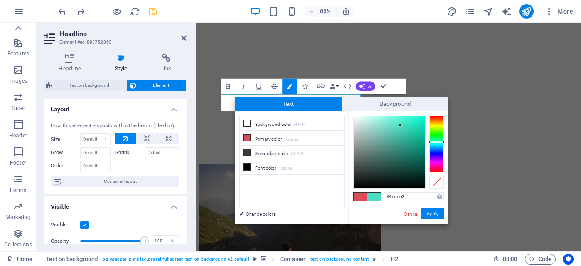
type input "#4cddd7"
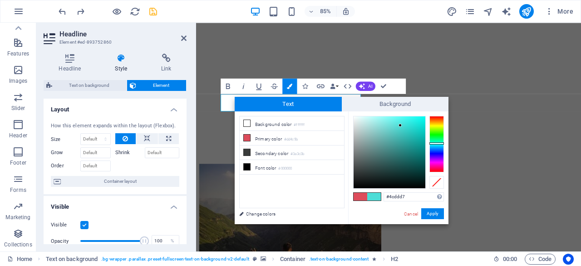
click at [441, 143] on div at bounding box center [437, 144] width 15 height 56
click at [432, 213] on button "Apply" at bounding box center [433, 213] width 23 height 11
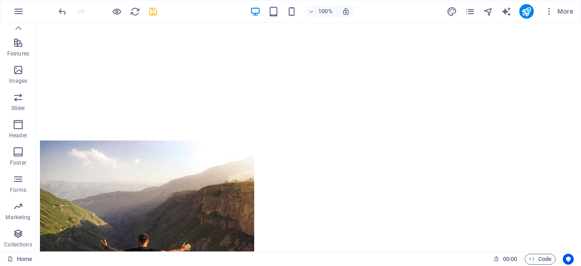
scroll to position [1188, 0]
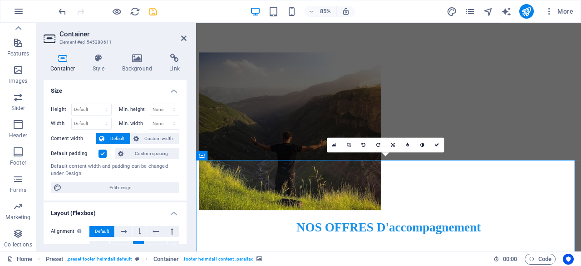
drag, startPoint x: 184, startPoint y: 112, endPoint x: 184, endPoint y: 147, distance: 34.5
click at [184, 147] on div "Height Default px rem % vh vw Min. height None px rem % vh vw Width Default px …" at bounding box center [115, 148] width 143 height 104
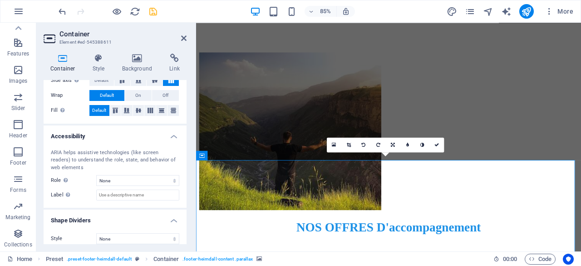
scroll to position [187, 0]
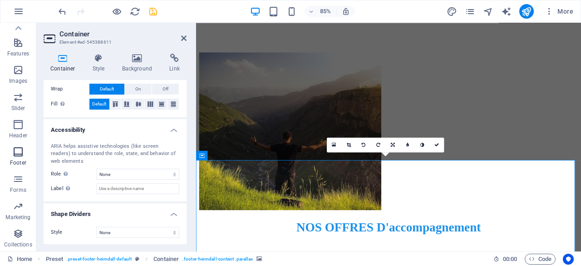
click at [21, 153] on icon "button" at bounding box center [18, 151] width 11 height 11
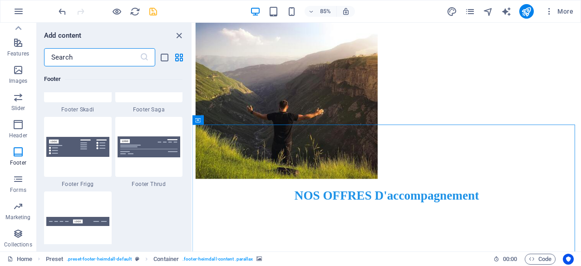
scroll to position [6452, 0]
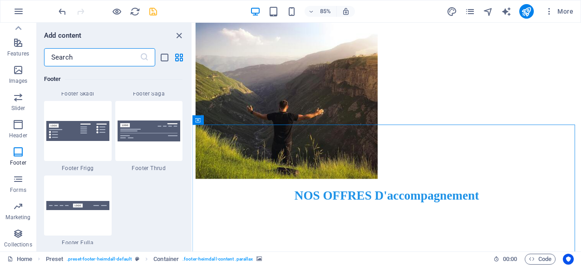
click at [84, 60] on input "text" at bounding box center [92, 57] width 96 height 18
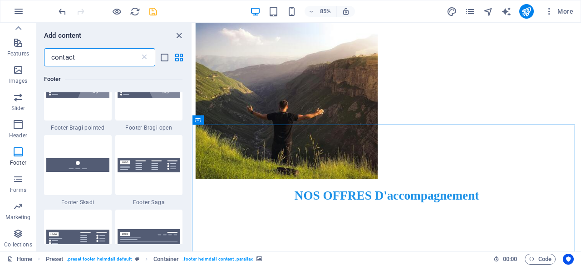
scroll to position [438, 0]
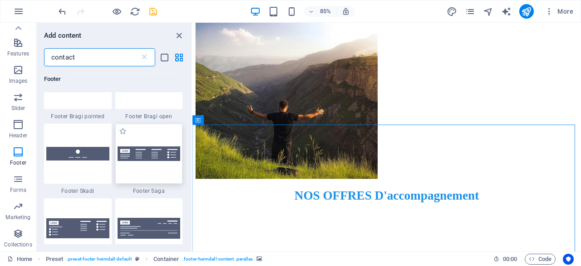
type input "contact"
click at [165, 163] on div at bounding box center [149, 154] width 68 height 60
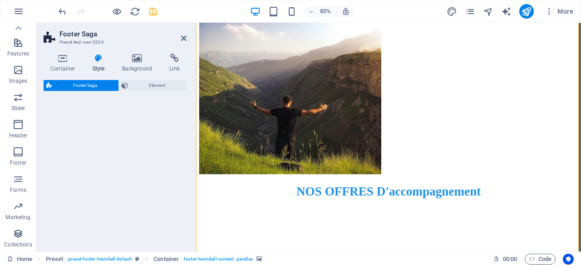
select select "rem"
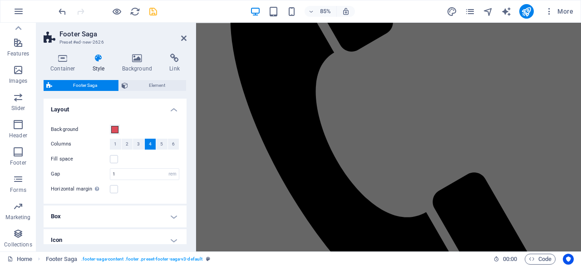
scroll to position [450, 0]
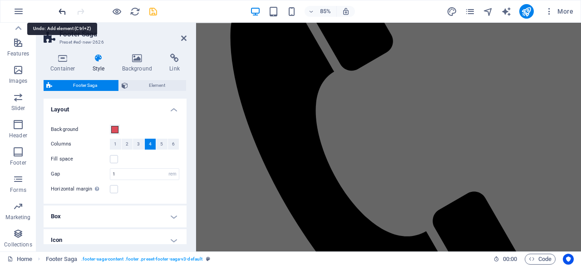
click at [60, 11] on icon "undo" at bounding box center [62, 11] width 10 height 10
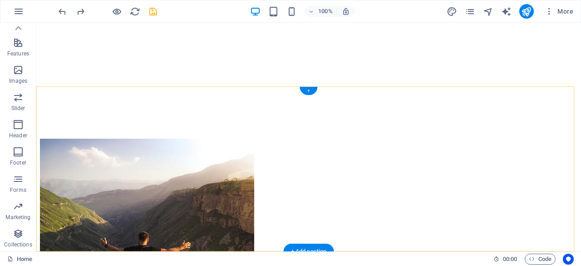
click at [311, 88] on div "+" at bounding box center [309, 91] width 18 height 8
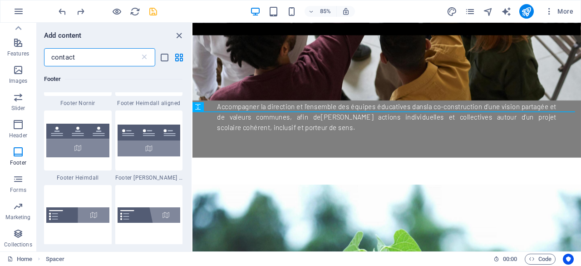
scroll to position [242, 0]
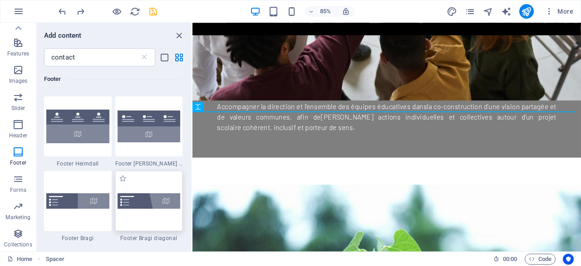
click at [127, 203] on img at bounding box center [149, 200] width 63 height 15
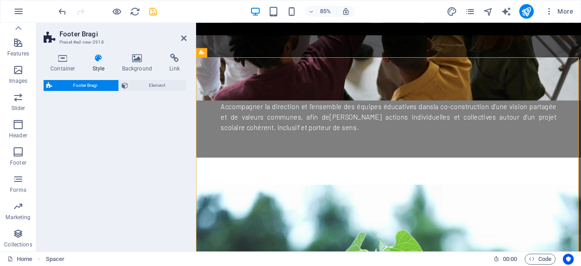
select select "%"
select select "rem"
select select "px"
select select "rem"
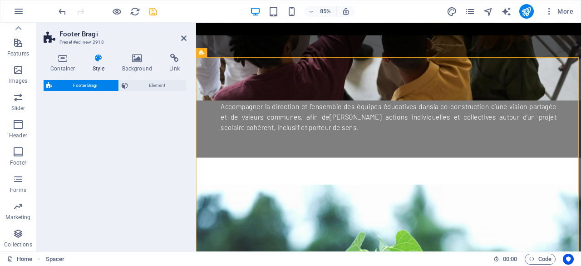
select select "rem"
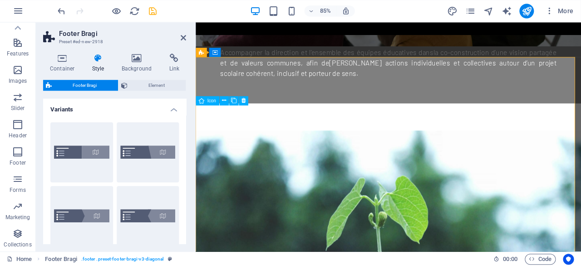
scroll to position [0, 0]
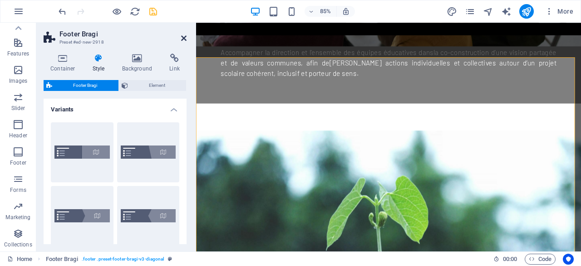
click at [184, 38] on icon at bounding box center [183, 38] width 5 height 7
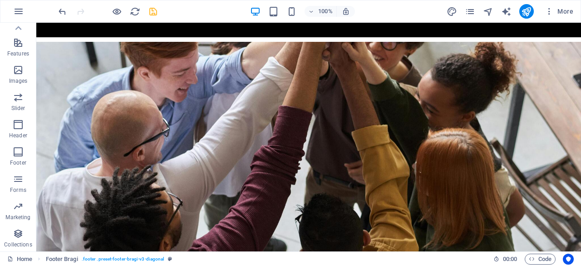
scroll to position [1002, 0]
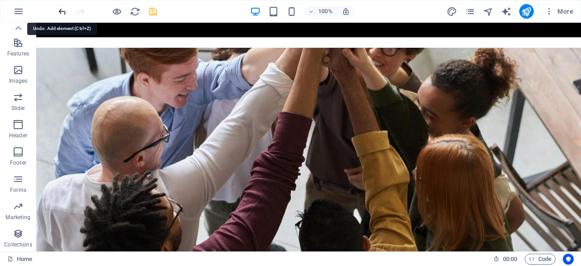
click at [58, 13] on icon "undo" at bounding box center [62, 11] width 10 height 10
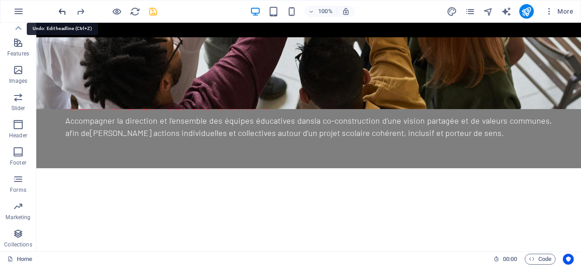
scroll to position [1188, 0]
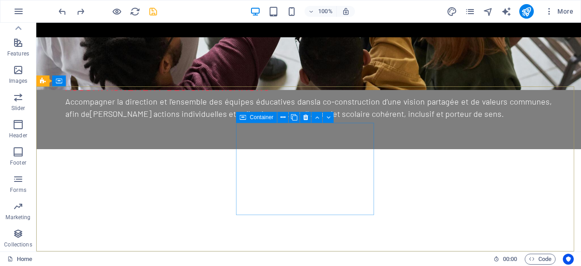
click at [262, 120] on span "Container" at bounding box center [262, 116] width 24 height 5
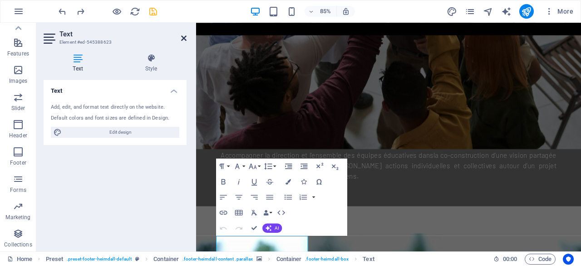
click at [184, 42] on link at bounding box center [183, 39] width 5 height 8
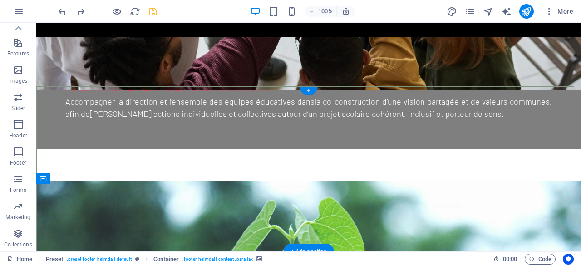
click at [309, 91] on div "+" at bounding box center [309, 91] width 18 height 8
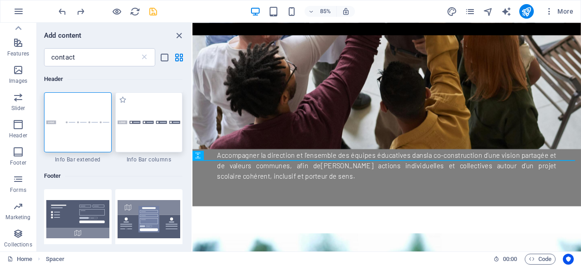
click at [155, 130] on div at bounding box center [149, 122] width 68 height 60
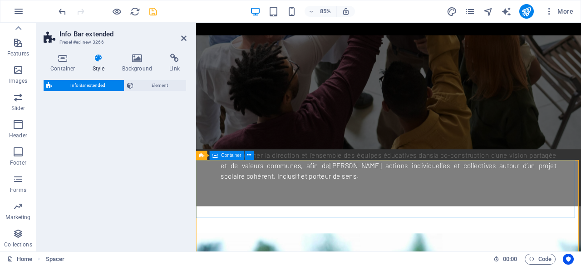
select select "rem"
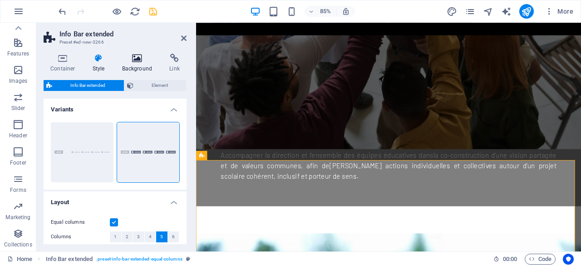
click at [132, 56] on icon at bounding box center [137, 58] width 44 height 9
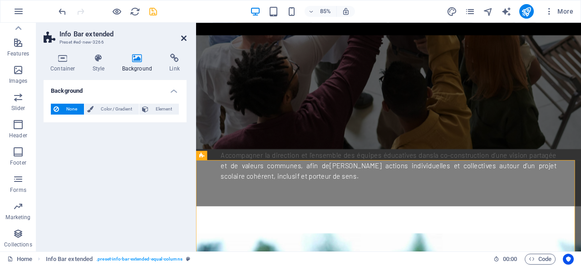
click at [184, 36] on icon at bounding box center [183, 38] width 5 height 7
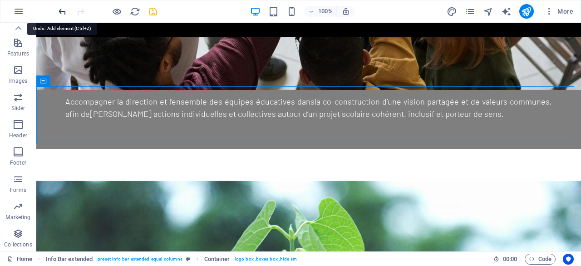
click at [58, 10] on icon "undo" at bounding box center [62, 11] width 10 height 10
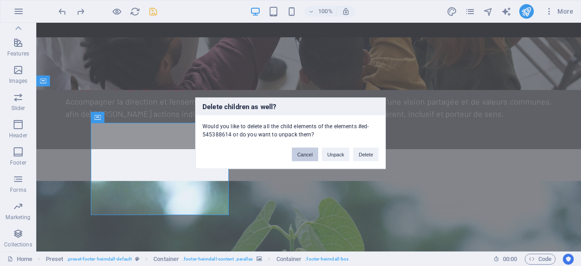
drag, startPoint x: 311, startPoint y: 152, endPoint x: 273, endPoint y: 129, distance: 43.6
click at [310, 152] on button "Cancel" at bounding box center [305, 154] width 26 height 14
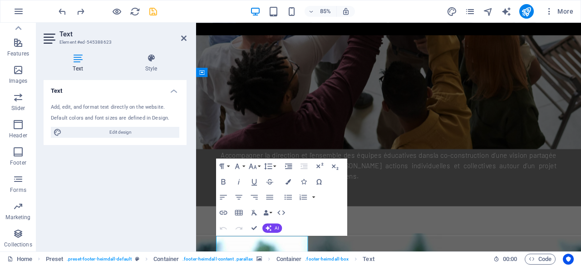
click at [167, 190] on div "Text Add, edit, and format text directly on the website. Default colors and fon…" at bounding box center [115, 162] width 143 height 164
click at [148, 129] on span "Edit design" at bounding box center [120, 132] width 112 height 11
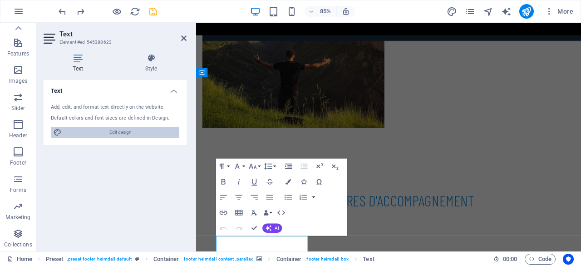
select select "px"
select select "300"
select select "px"
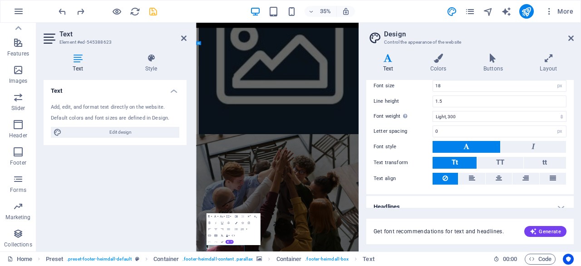
scroll to position [77, 0]
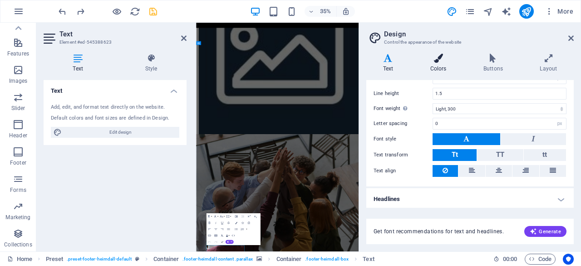
click at [444, 54] on icon at bounding box center [439, 58] width 50 height 9
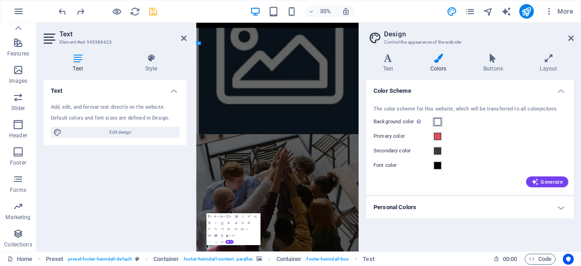
click at [436, 124] on span at bounding box center [437, 121] width 7 height 7
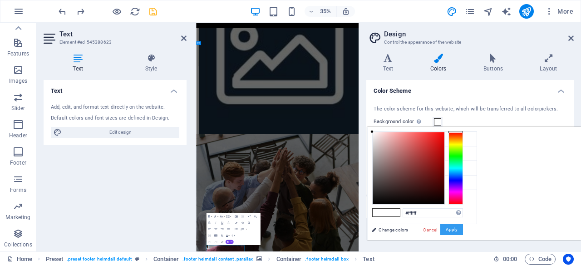
click at [463, 226] on button "Apply" at bounding box center [452, 229] width 23 height 11
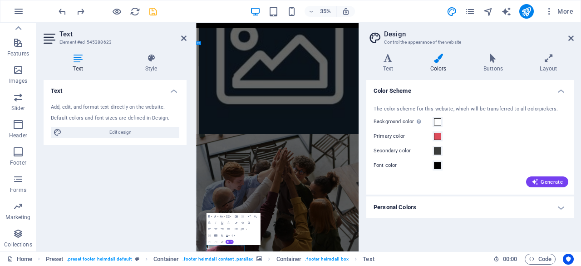
click at [570, 34] on h2 "Design" at bounding box center [479, 34] width 190 height 8
click at [574, 38] on aside "Design Control the appearance of the website Variants Text Colors Buttons Layou…" at bounding box center [470, 137] width 223 height 228
click at [570, 38] on icon at bounding box center [571, 38] width 5 height 7
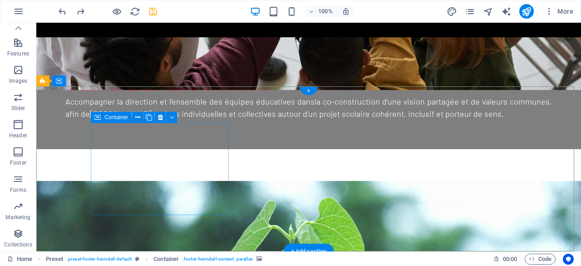
click at [119, 119] on span "Container" at bounding box center [116, 116] width 24 height 5
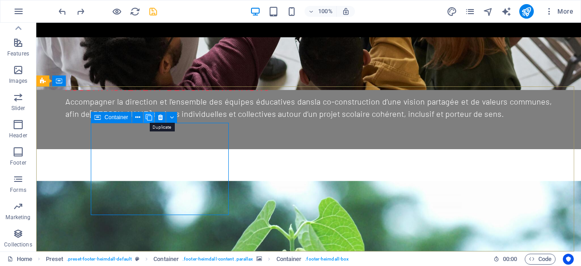
click at [148, 118] on icon at bounding box center [149, 118] width 6 height 10
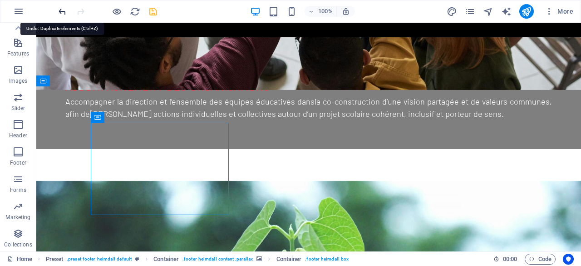
click at [59, 11] on icon "undo" at bounding box center [62, 11] width 10 height 10
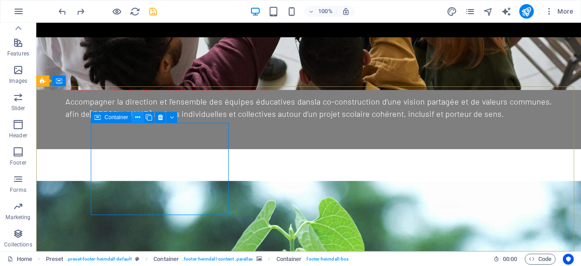
click at [139, 116] on icon at bounding box center [137, 118] width 5 height 10
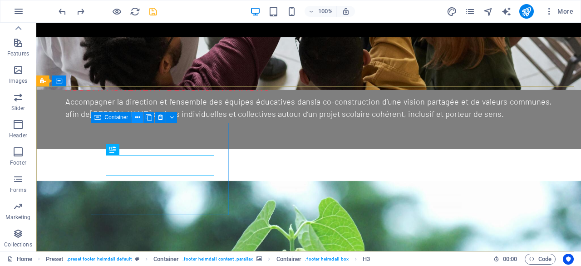
click at [139, 115] on icon at bounding box center [137, 118] width 5 height 10
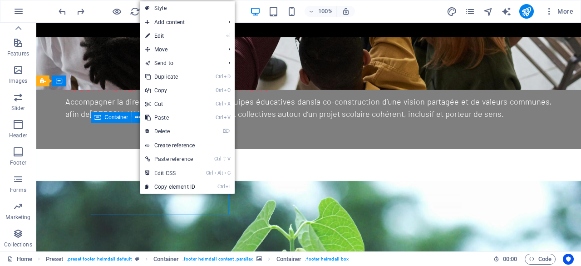
click at [119, 119] on span "Container" at bounding box center [116, 116] width 24 height 5
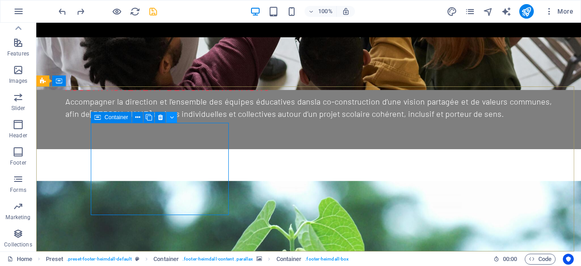
click at [171, 117] on icon at bounding box center [172, 118] width 4 height 10
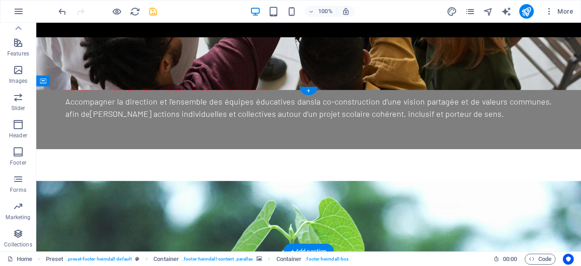
drag, startPoint x: 194, startPoint y: 149, endPoint x: 317, endPoint y: 151, distance: 122.2
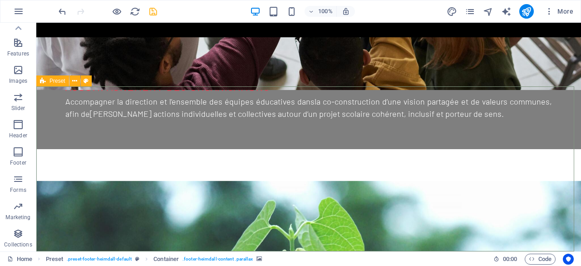
click at [53, 83] on span "Preset" at bounding box center [58, 80] width 16 height 5
click at [86, 81] on icon at bounding box center [86, 81] width 5 height 10
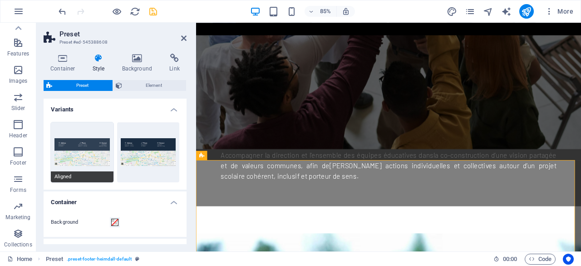
click at [101, 161] on button "Aligned" at bounding box center [82, 152] width 63 height 60
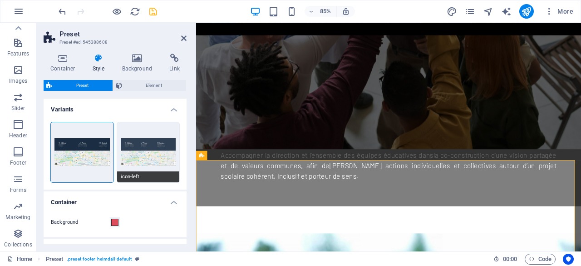
click at [167, 162] on button "icon-left" at bounding box center [148, 152] width 63 height 60
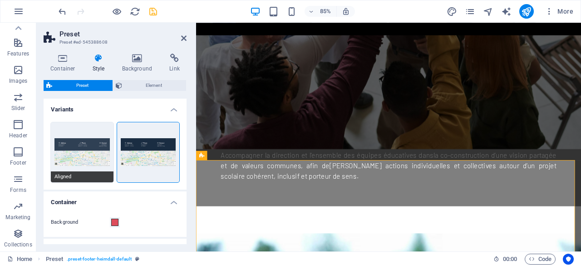
click at [91, 174] on span "Aligned" at bounding box center [82, 176] width 63 height 11
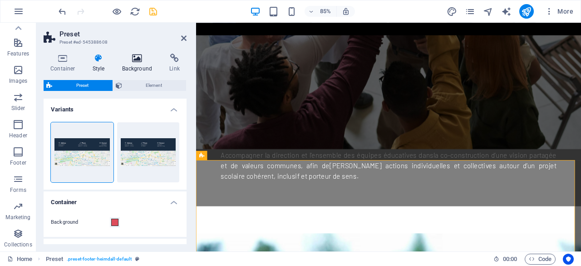
click at [139, 58] on icon at bounding box center [137, 58] width 44 height 9
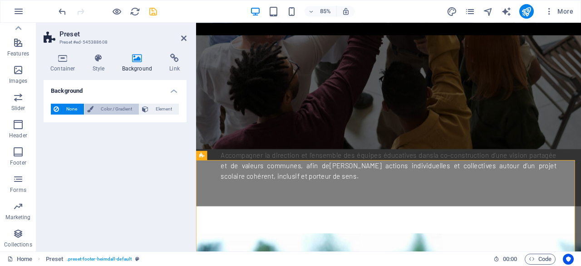
click at [114, 106] on span "Color / Gradient" at bounding box center [116, 109] width 40 height 11
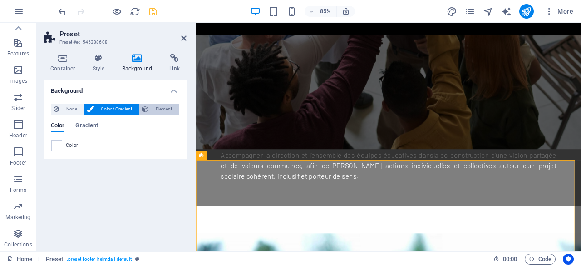
click at [159, 105] on span "Element" at bounding box center [163, 109] width 25 height 11
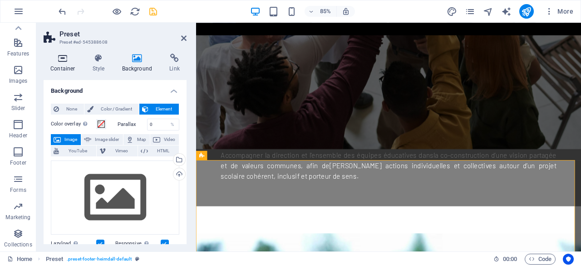
click at [56, 60] on icon at bounding box center [63, 58] width 39 height 9
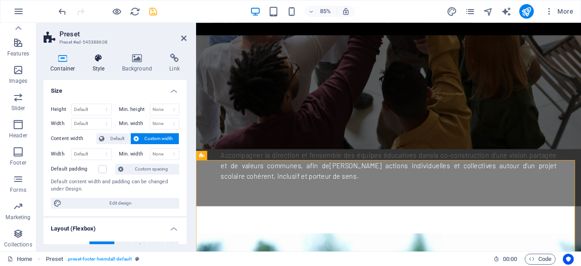
click at [104, 57] on icon at bounding box center [99, 58] width 26 height 9
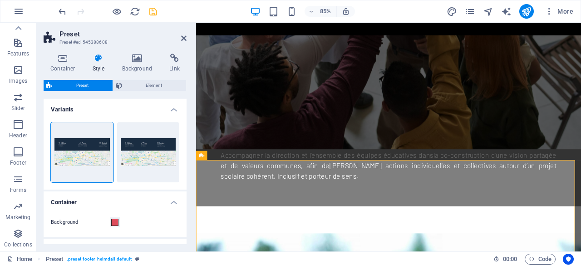
drag, startPoint x: 184, startPoint y: 119, endPoint x: 186, endPoint y: 166, distance: 47.3
click at [186, 166] on div "Variants Aligned icon-left Container Background Box Style Alignments, left: Onl…" at bounding box center [115, 171] width 143 height 145
click at [115, 223] on span at bounding box center [114, 221] width 7 height 7
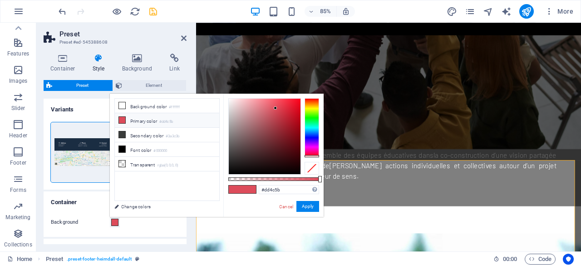
click at [242, 97] on div "#dd4c5b Supported formats #0852ed rgb(8, 82, 237) rgba(8, 82, 237, 90%) hsv(221…" at bounding box center [273, 221] width 100 height 255
type input "#d32b3c"
click at [286, 111] on div at bounding box center [265, 136] width 72 height 75
click at [302, 208] on button "Apply" at bounding box center [308, 206] width 23 height 11
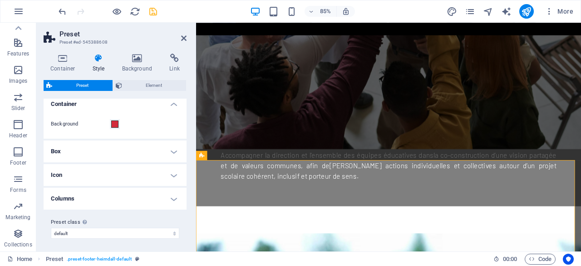
scroll to position [99, 0]
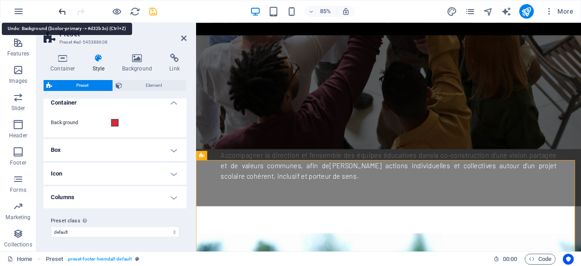
click at [63, 11] on icon "undo" at bounding box center [62, 11] width 10 height 10
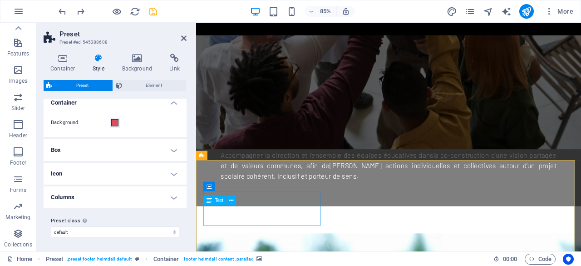
click at [59, 17] on div at bounding box center [108, 11] width 102 height 15
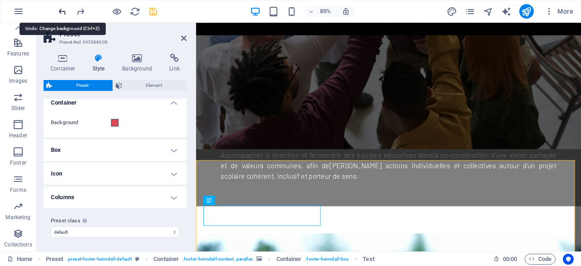
click at [64, 13] on icon "undo" at bounding box center [62, 11] width 10 height 10
click at [65, 13] on icon "undo" at bounding box center [62, 11] width 10 height 10
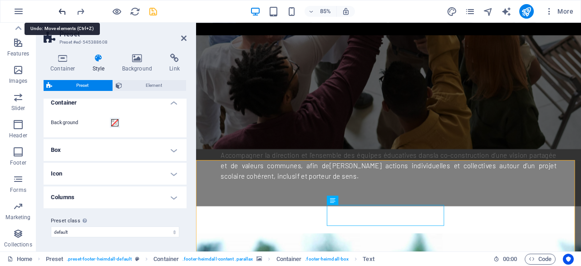
click at [65, 13] on icon "undo" at bounding box center [62, 11] width 10 height 10
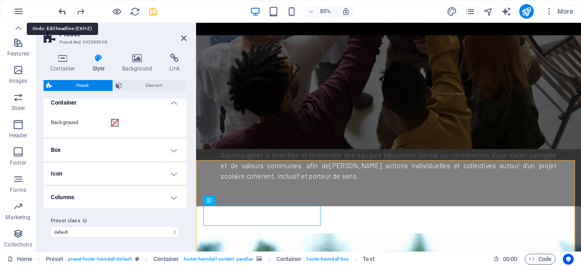
click at [64, 13] on icon "undo" at bounding box center [62, 11] width 10 height 10
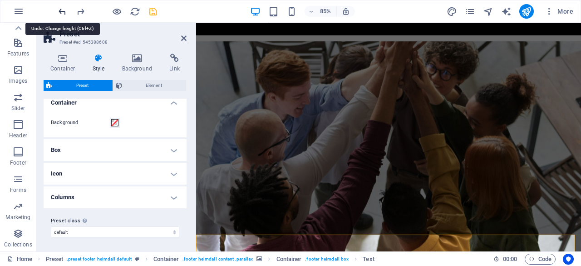
scroll to position [1016, 0]
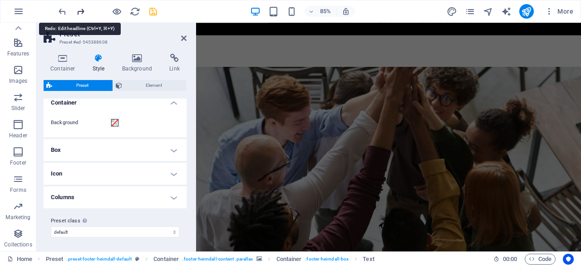
click at [82, 10] on icon "redo" at bounding box center [80, 11] width 10 height 10
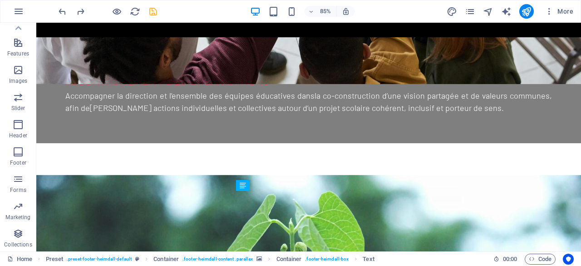
scroll to position [1136, 0]
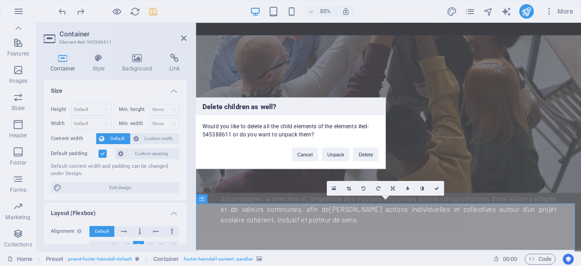
scroll to position [1087, 0]
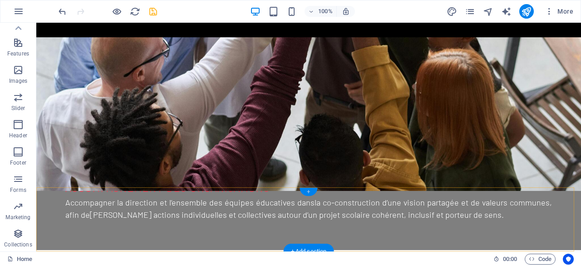
click at [309, 193] on div "+" at bounding box center [309, 192] width 18 height 8
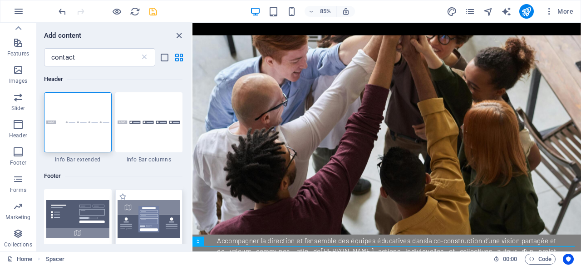
drag, startPoint x: 134, startPoint y: 216, endPoint x: 8, endPoint y: 256, distance: 131.4
click at [134, 216] on img at bounding box center [149, 219] width 63 height 38
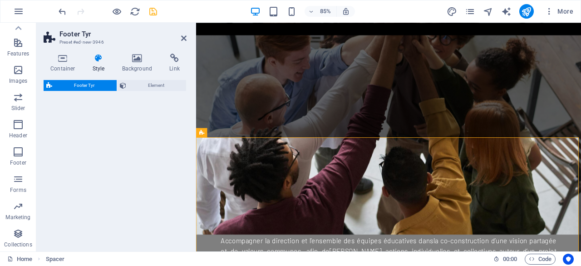
select select "rem"
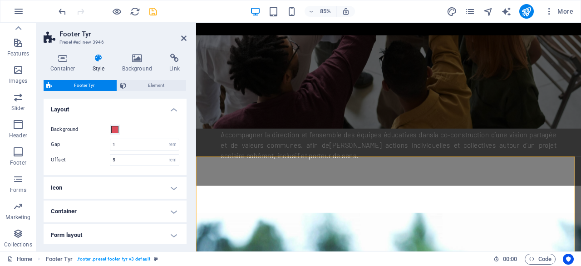
scroll to position [1192, 0]
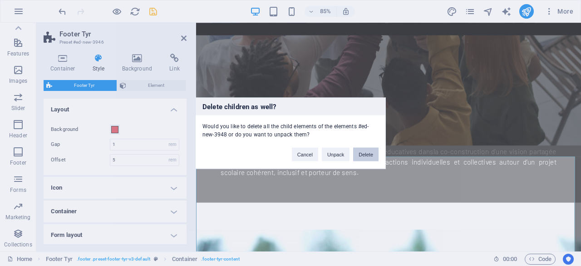
click at [374, 153] on button "Delete" at bounding box center [365, 154] width 25 height 14
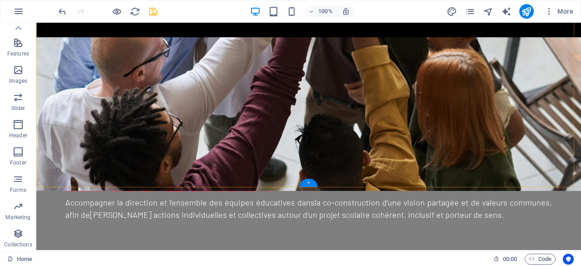
drag, startPoint x: 115, startPoint y: 161, endPoint x: 308, endPoint y: 184, distance: 193.9
click at [308, 184] on div "+" at bounding box center [309, 183] width 18 height 8
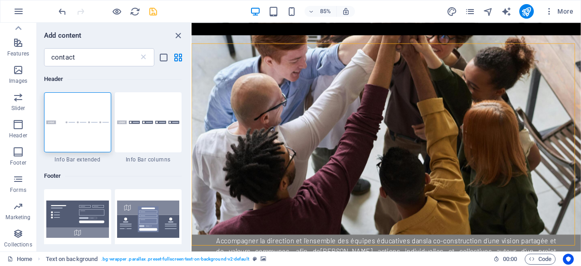
drag, startPoint x: 192, startPoint y: 88, endPoint x: 0, endPoint y: 106, distance: 193.4
click at [192, 115] on section "Favorites Elements Columns Content Boxes Accordion Tables Features Images Slide…" at bounding box center [290, 137] width 581 height 228
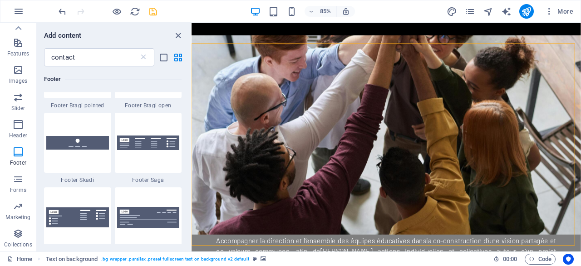
scroll to position [441, 0]
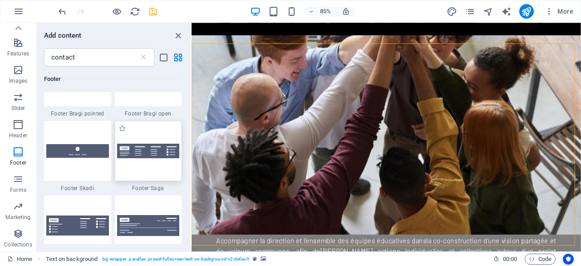
drag, startPoint x: 165, startPoint y: 174, endPoint x: 5, endPoint y: 204, distance: 162.8
click at [165, 174] on div at bounding box center [148, 151] width 67 height 60
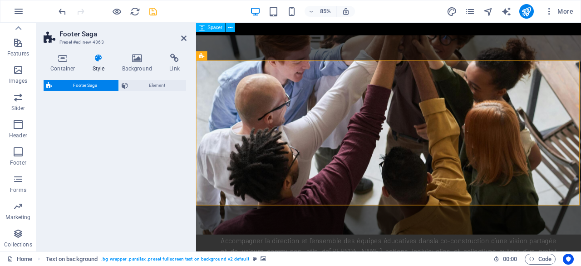
scroll to position [1305, 0]
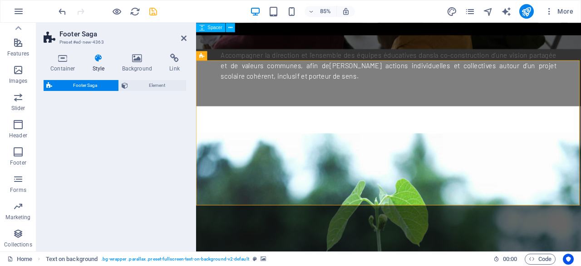
select select "rem"
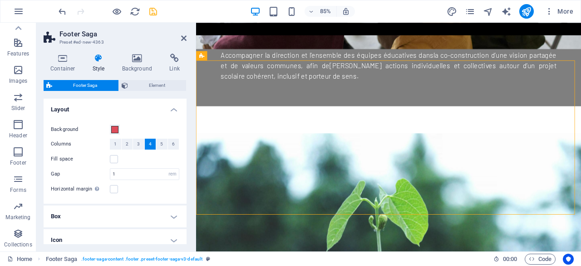
drag, startPoint x: 433, startPoint y: 89, endPoint x: 443, endPoint y: 163, distance: 74.8
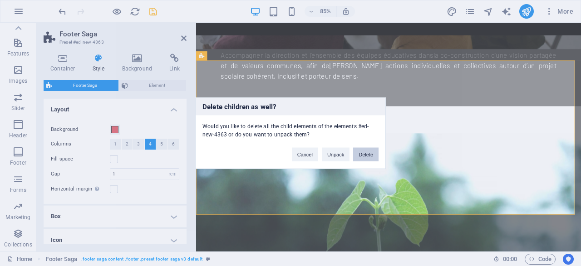
drag, startPoint x: 361, startPoint y: 150, endPoint x: 325, endPoint y: 128, distance: 42.5
click at [361, 150] on button "Delete" at bounding box center [365, 154] width 25 height 14
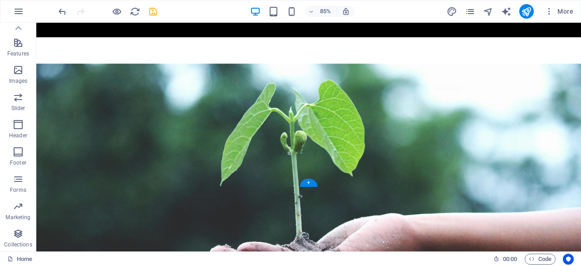
scroll to position [1087, 0]
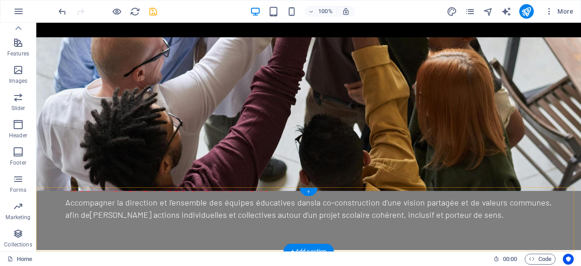
click at [310, 190] on div "+" at bounding box center [309, 192] width 18 height 8
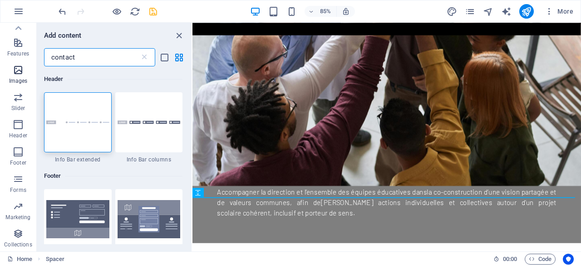
drag, startPoint x: 96, startPoint y: 58, endPoint x: 1, endPoint y: 72, distance: 96.0
click at [0, 72] on div "Favorites Elements Columns Content Boxes Accordion Tables Features Images Slide…" at bounding box center [96, 137] width 193 height 228
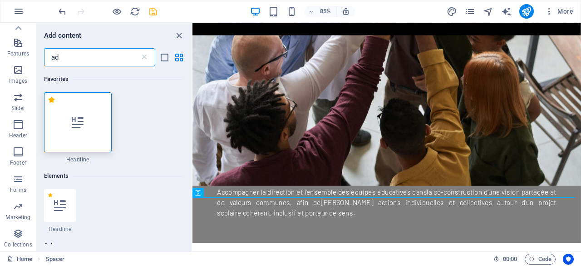
type input "a"
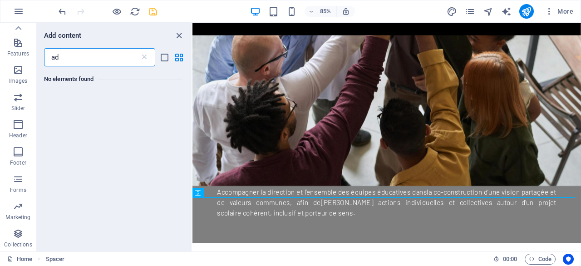
type input "a"
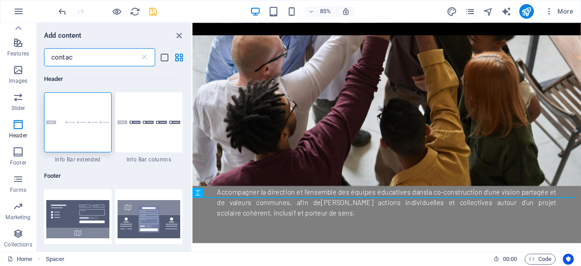
type input "contact"
click at [191, 90] on section "Favorites Elements Columns Content Boxes Accordion Tables Features Images Slide…" at bounding box center [290, 137] width 581 height 228
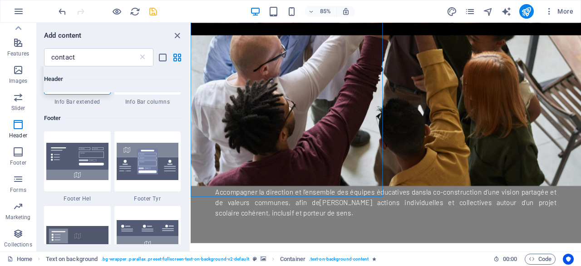
scroll to position [72, 0]
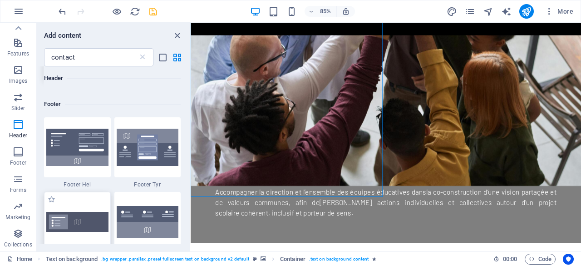
drag, startPoint x: 94, startPoint y: 224, endPoint x: 5, endPoint y: 228, distance: 88.7
click at [94, 224] on img at bounding box center [77, 222] width 62 height 20
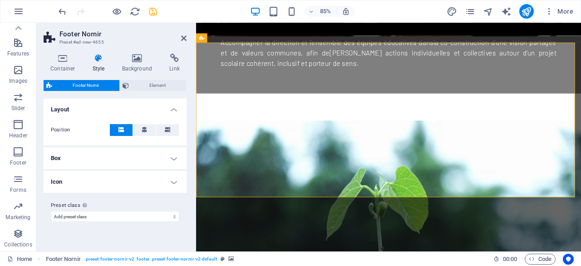
scroll to position [1326, 0]
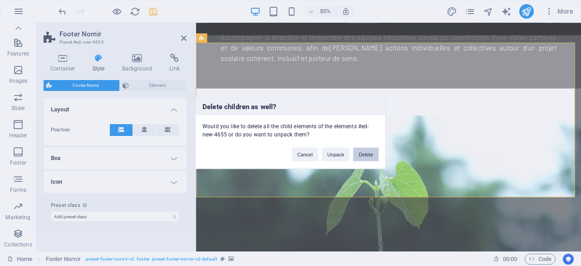
click at [374, 154] on button "Delete" at bounding box center [365, 154] width 25 height 14
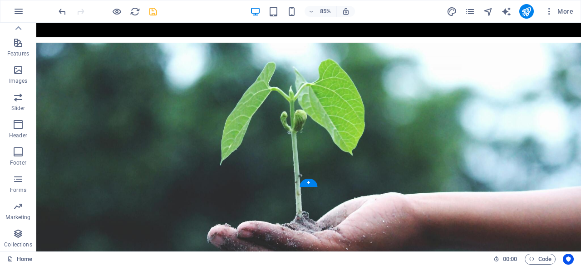
scroll to position [1087, 0]
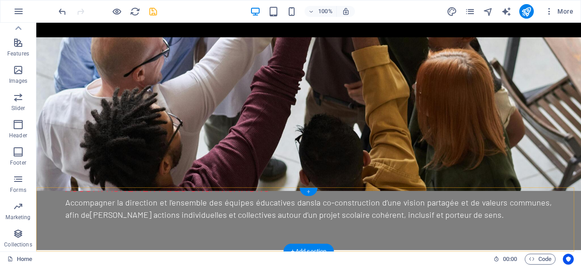
drag, startPoint x: 277, startPoint y: 165, endPoint x: 309, endPoint y: 192, distance: 41.6
click at [309, 192] on div "+" at bounding box center [309, 192] width 18 height 8
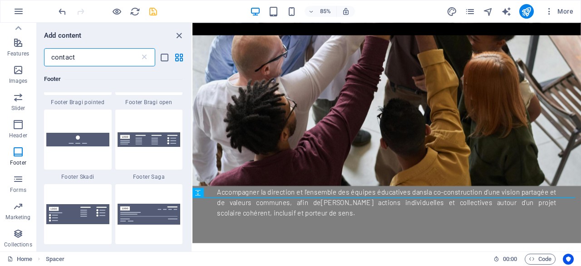
scroll to position [444, 0]
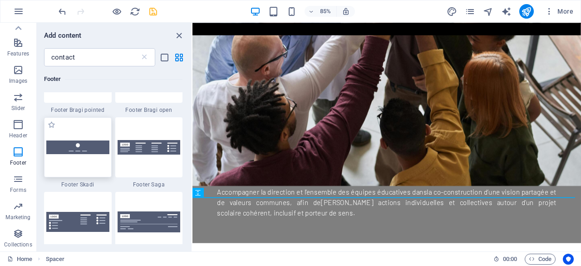
click at [84, 168] on div at bounding box center [78, 147] width 68 height 60
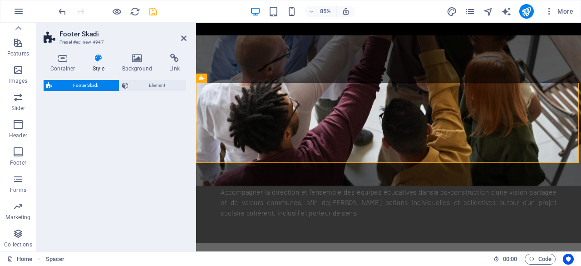
select select "rem"
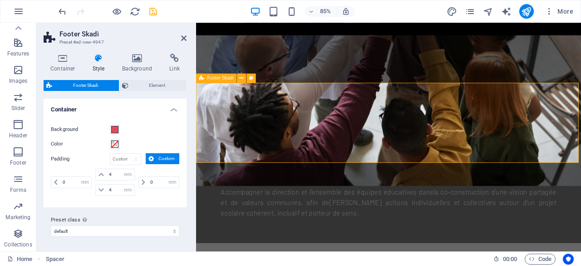
scroll to position [1278, 0]
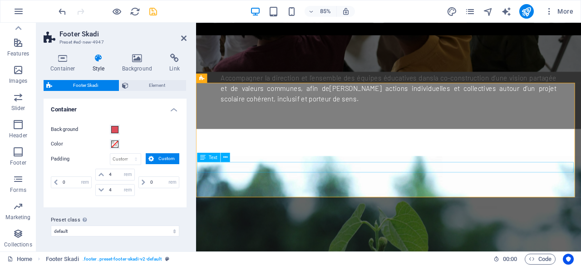
drag, startPoint x: 417, startPoint y: 159, endPoint x: 543, endPoint y: 139, distance: 127.4
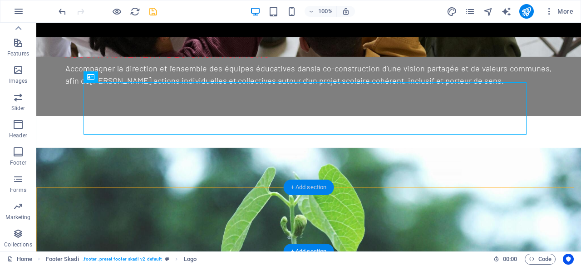
click at [313, 188] on div "+ Add section" at bounding box center [309, 186] width 50 height 15
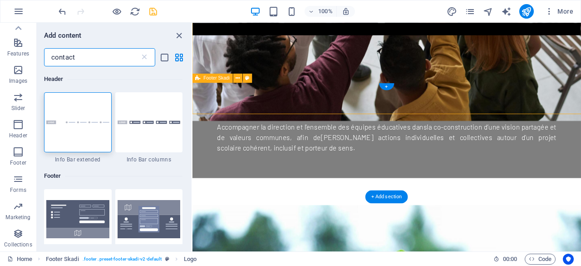
scroll to position [1278, 0]
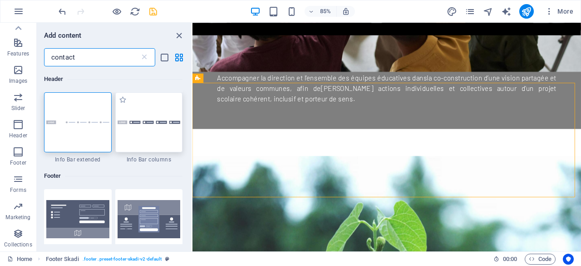
click at [168, 145] on div at bounding box center [149, 122] width 68 height 60
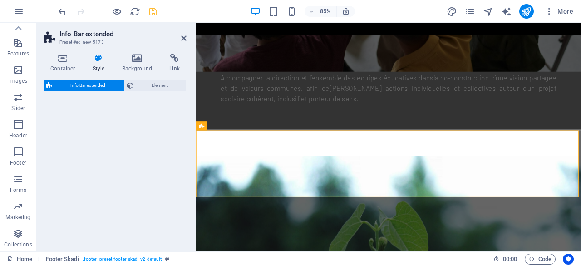
scroll to position [1356, 0]
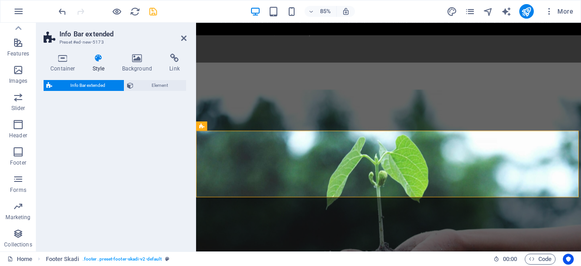
select select "rem"
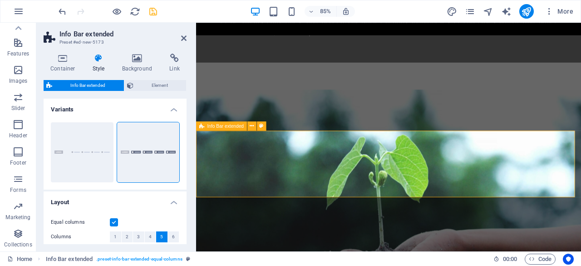
drag, startPoint x: 311, startPoint y: 179, endPoint x: 407, endPoint y: 222, distance: 105.5
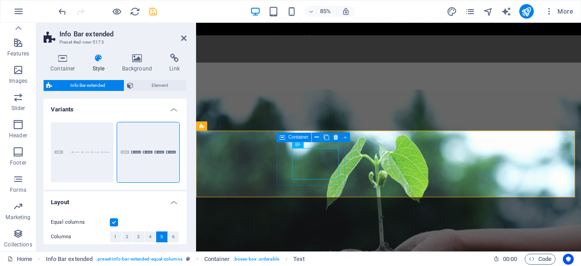
drag, startPoint x: 358, startPoint y: 199, endPoint x: 305, endPoint y: 171, distance: 60.5
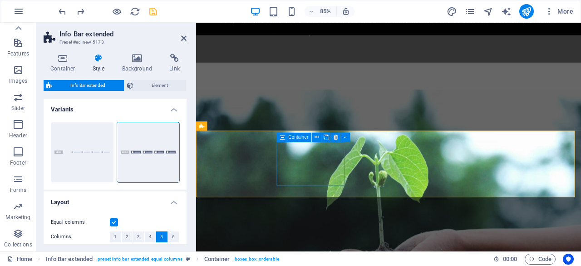
drag, startPoint x: 318, startPoint y: 175, endPoint x: 366, endPoint y: 213, distance: 60.8
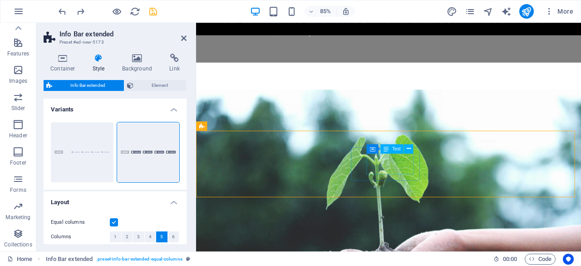
drag, startPoint x: 411, startPoint y: 193, endPoint x: 402, endPoint y: 180, distance: 15.7
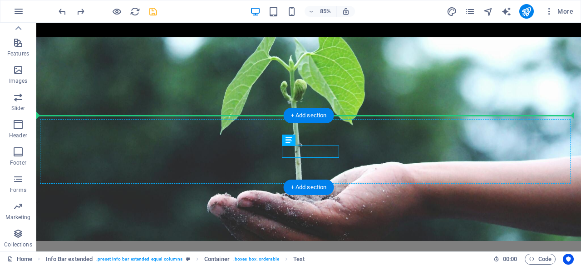
scroll to position [1305, 0]
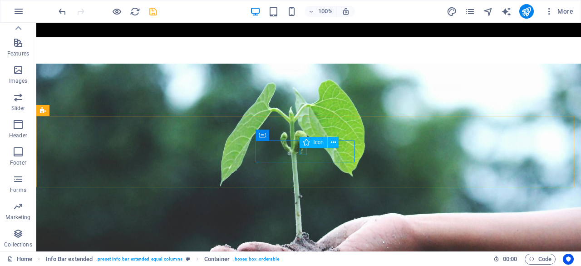
click at [306, 147] on icon at bounding box center [306, 142] width 6 height 11
drag, startPoint x: 267, startPoint y: 126, endPoint x: 306, endPoint y: 147, distance: 43.9
click at [306, 147] on icon at bounding box center [306, 142] width 6 height 11
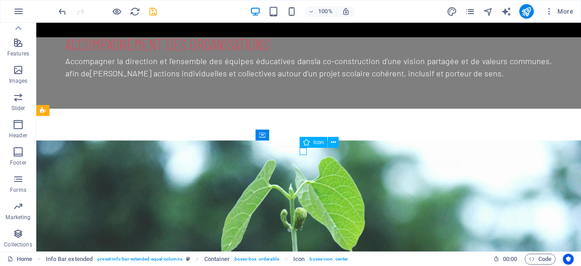
select select "xMidYMid"
select select "px"
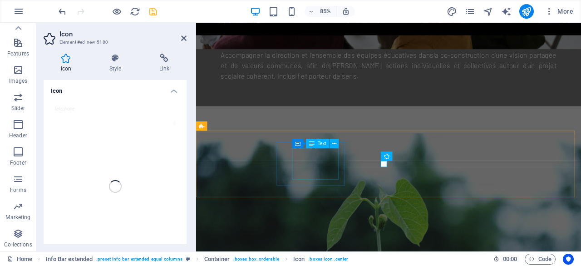
scroll to position [1369, 0]
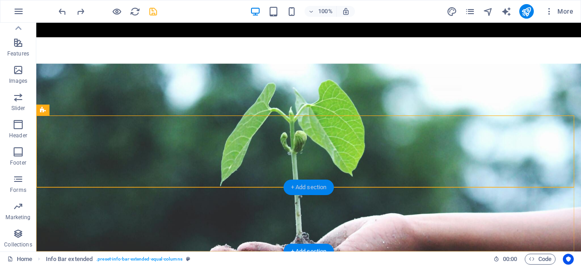
scroll to position [1293, 0]
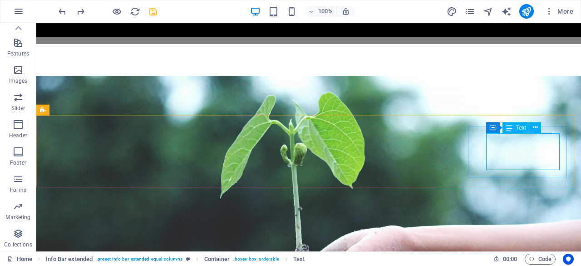
click at [517, 126] on span "Text" at bounding box center [521, 127] width 10 height 5
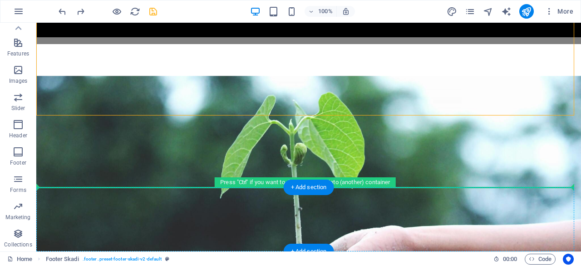
drag, startPoint x: 491, startPoint y: 87, endPoint x: 491, endPoint y: 193, distance: 105.8
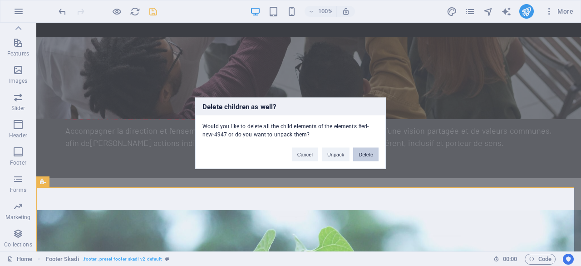
drag, startPoint x: 364, startPoint y: 154, endPoint x: 328, endPoint y: 130, distance: 43.1
click at [364, 154] on button "Delete" at bounding box center [365, 154] width 25 height 14
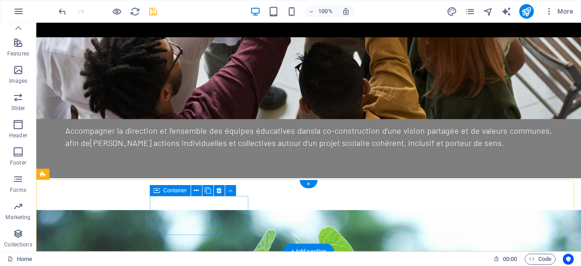
scroll to position [1095, 0]
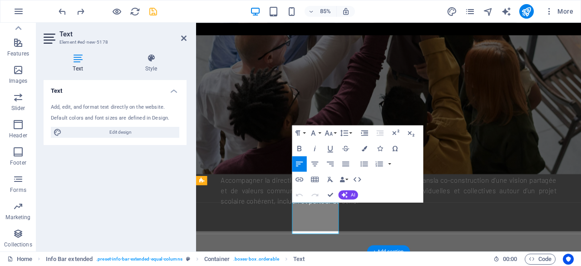
click at [54, 109] on div "Add, edit, and format text directly on the website." at bounding box center [115, 108] width 129 height 8
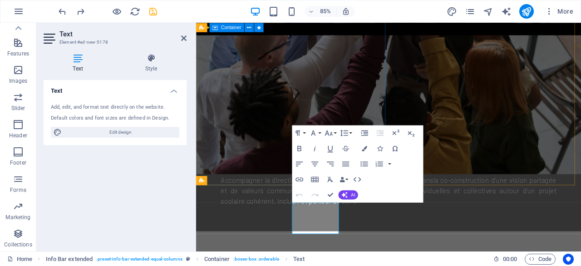
drag, startPoint x: 327, startPoint y: 154, endPoint x: 301, endPoint y: 145, distance: 27.9
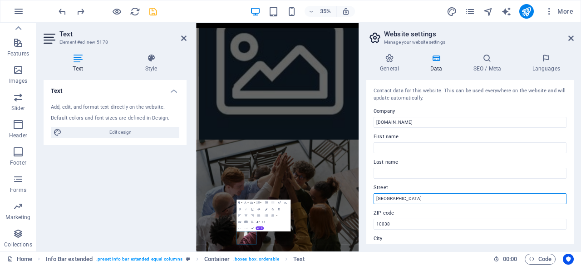
drag, startPoint x: 417, startPoint y: 199, endPoint x: 367, endPoint y: 192, distance: 50.6
click at [367, 192] on div "Contact data for this website. This can be used everywhere on the website and w…" at bounding box center [471, 162] width 208 height 164
type input "Bd [PERSON_NAME]"
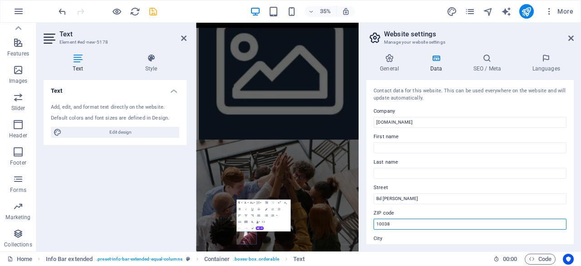
drag, startPoint x: 615, startPoint y: 244, endPoint x: 609, endPoint y: 591, distance: 347.5
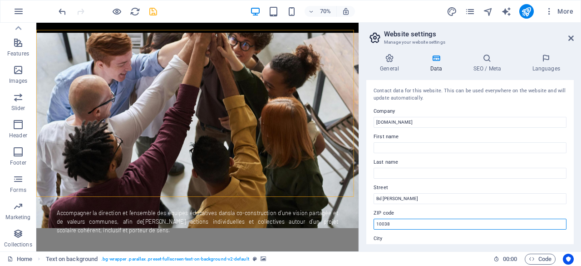
drag, startPoint x: 414, startPoint y: 227, endPoint x: 366, endPoint y: 225, distance: 48.2
click at [366, 225] on div "General Data SEO / Meta Languages Website name [DOMAIN_NAME] Logo Drag files he…" at bounding box center [470, 148] width 222 height 205
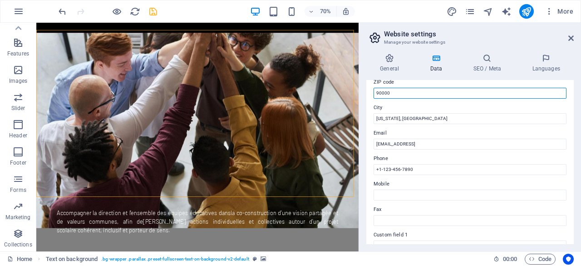
scroll to position [132, 0]
type input "90000"
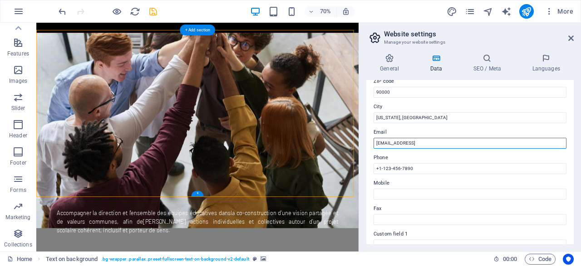
drag, startPoint x: 551, startPoint y: 164, endPoint x: 489, endPoint y: 207, distance: 76.1
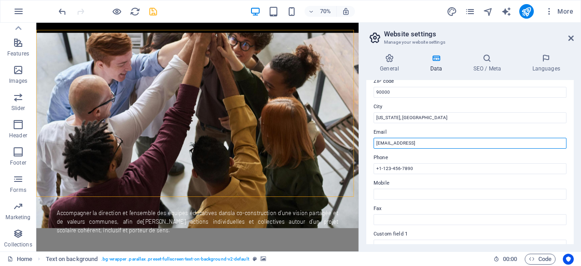
click at [471, 138] on input "[EMAIL_ADDRESS]" at bounding box center [470, 143] width 193 height 11
drag, startPoint x: 490, startPoint y: 142, endPoint x: 368, endPoint y: 148, distance: 121.9
click at [368, 148] on div "Contact data for this website. This can be used everywhere on the website and w…" at bounding box center [471, 162] width 208 height 164
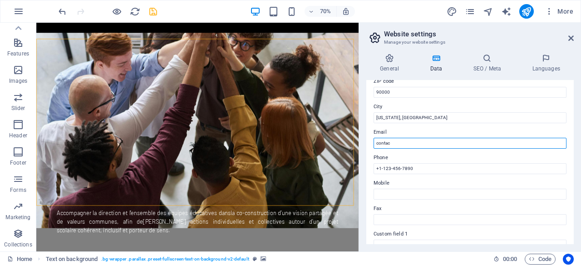
scroll to position [1146, 0]
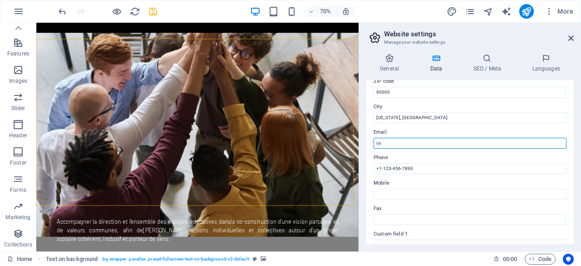
type input "c"
type input "[EMAIL_ADDRESS][DOMAIN_NAME]"
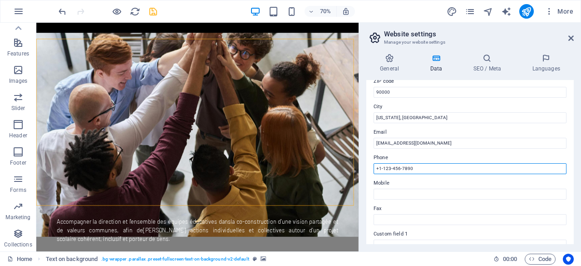
drag, startPoint x: 422, startPoint y: 165, endPoint x: 377, endPoint y: 168, distance: 44.1
click at [377, 168] on input "+1-123-456-7890" at bounding box center [470, 168] width 193 height 11
type input "[PHONE_NUMBER]"
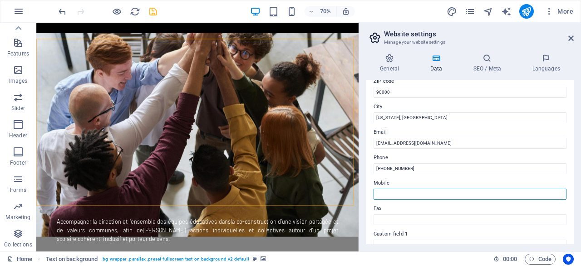
click at [393, 196] on input "Mobile" at bounding box center [470, 193] width 193 height 11
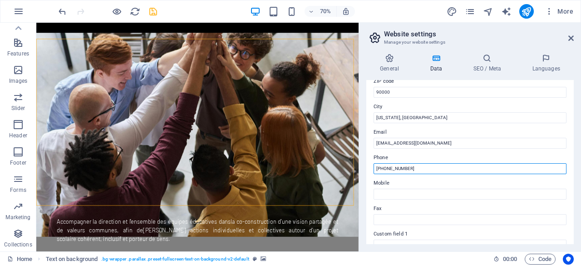
drag, startPoint x: 414, startPoint y: 169, endPoint x: 373, endPoint y: 160, distance: 42.1
click at [373, 160] on div "Contact data for this website. This can be used everywhere on the website and w…" at bounding box center [471, 162] width 208 height 164
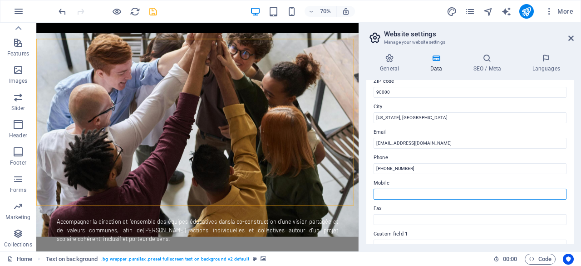
click at [389, 193] on input "Mobile" at bounding box center [470, 193] width 193 height 11
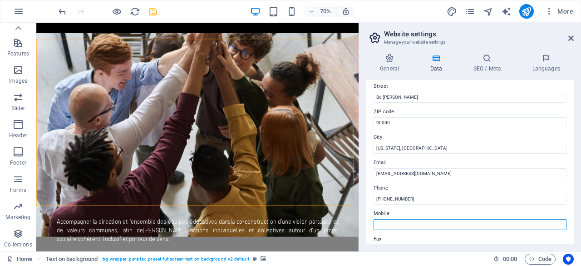
scroll to position [98, 0]
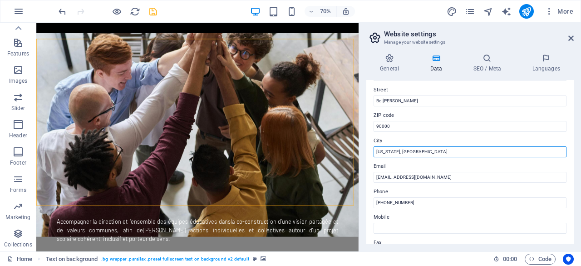
drag, startPoint x: 436, startPoint y: 150, endPoint x: 372, endPoint y: 146, distance: 63.3
click at [372, 146] on div "Contact data for this website. This can be used everywhere on the website and w…" at bounding box center [471, 162] width 208 height 164
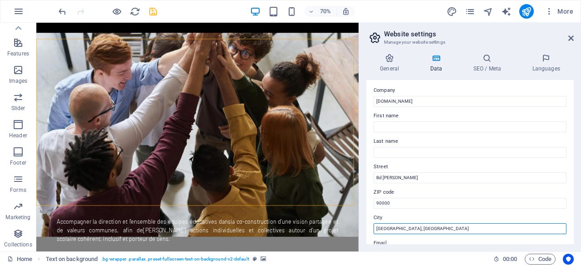
scroll to position [0, 0]
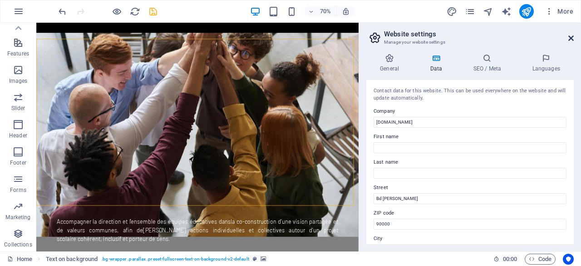
type input "[GEOGRAPHIC_DATA], [GEOGRAPHIC_DATA]"
click at [574, 35] on icon at bounding box center [571, 38] width 5 height 7
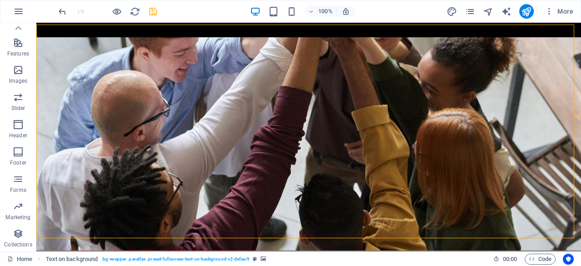
scroll to position [1095, 0]
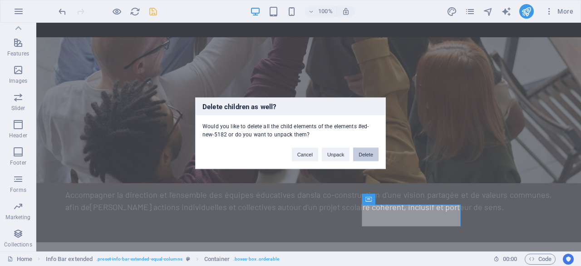
click at [367, 157] on button "Delete" at bounding box center [365, 154] width 25 height 14
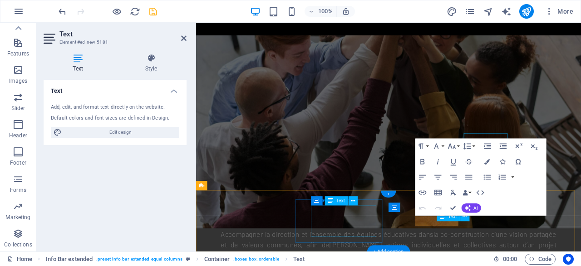
scroll to position [1152, 0]
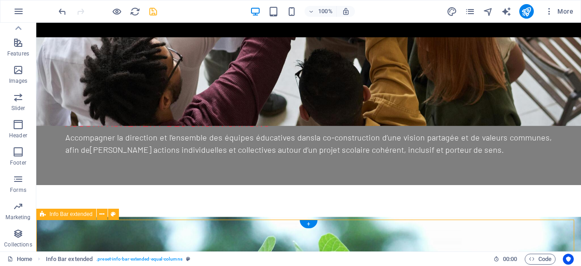
scroll to position [1055, 0]
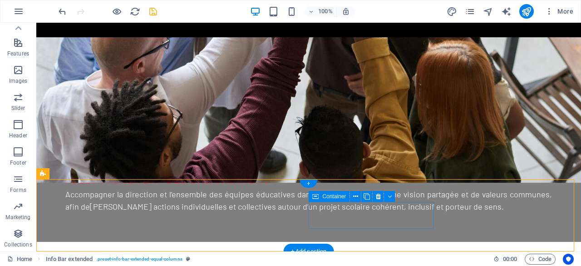
click at [350, 202] on div "Container" at bounding box center [329, 196] width 41 height 11
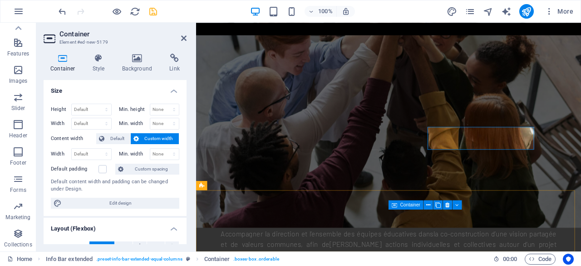
scroll to position [1152, 0]
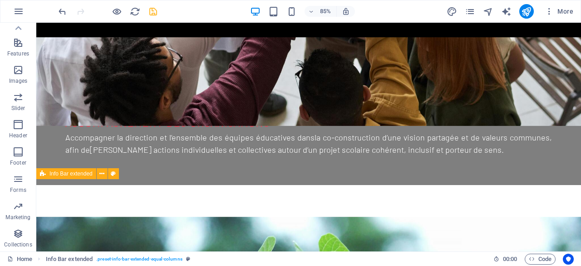
scroll to position [1095, 0]
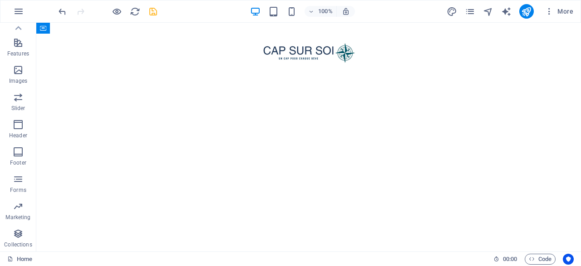
scroll to position [0, 0]
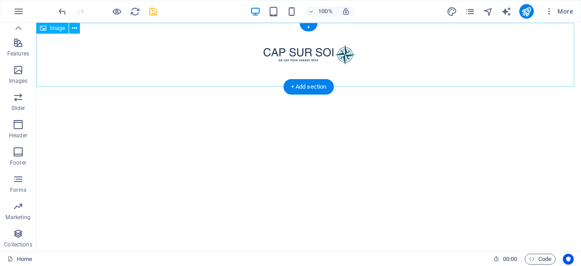
click at [332, 53] on figure at bounding box center [308, 55] width 545 height 64
click at [307, 66] on figure at bounding box center [308, 55] width 545 height 64
click at [400, 69] on figure at bounding box center [308, 55] width 545 height 64
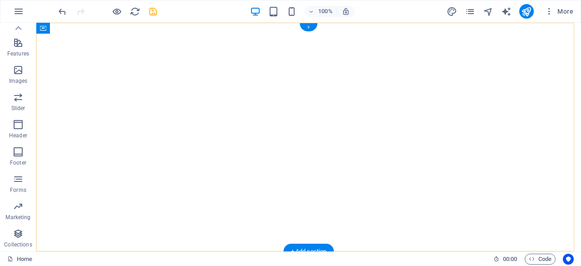
click at [309, 27] on div "+" at bounding box center [309, 27] width 18 height 8
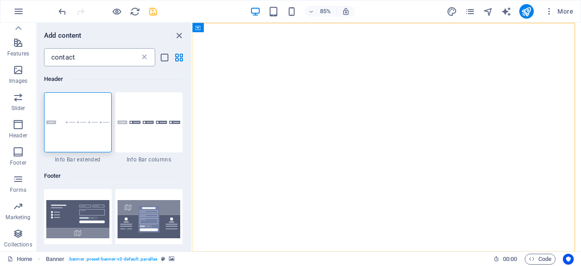
click at [146, 60] on icon at bounding box center [144, 57] width 9 height 9
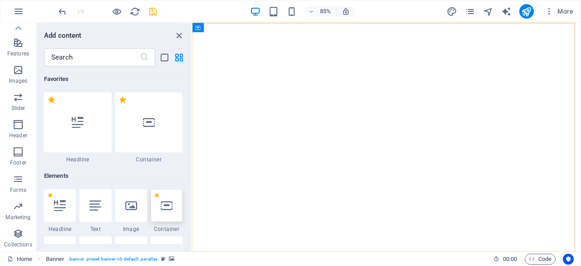
click at [165, 214] on div at bounding box center [167, 205] width 32 height 33
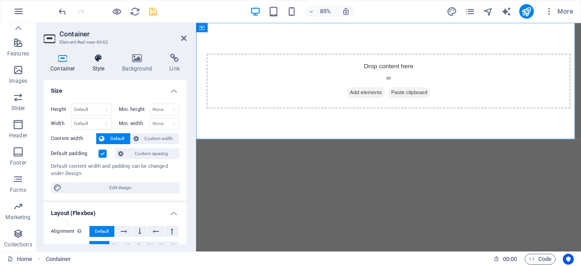
click at [95, 63] on h4 "Style" at bounding box center [101, 63] width 30 height 19
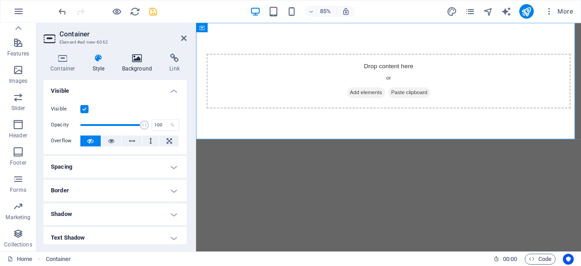
click at [125, 65] on h4 "Background" at bounding box center [139, 63] width 48 height 19
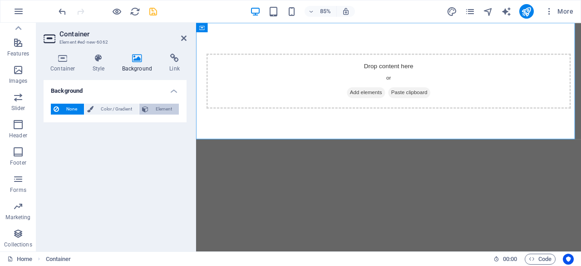
click at [169, 112] on span "Element" at bounding box center [163, 109] width 25 height 11
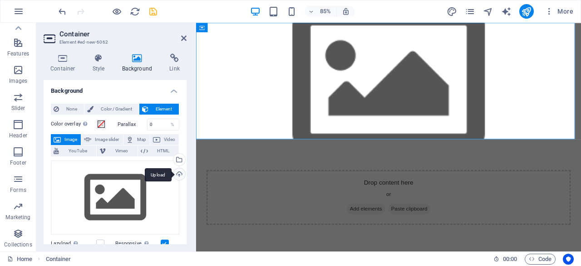
click at [174, 169] on div "Upload" at bounding box center [179, 175] width 14 height 14
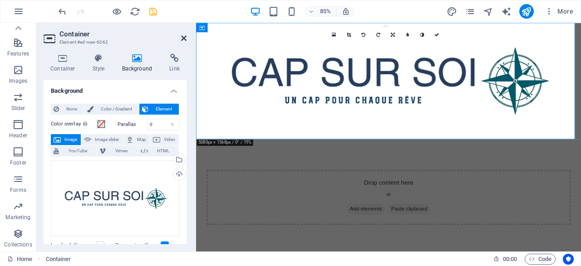
click at [186, 40] on icon at bounding box center [183, 38] width 5 height 7
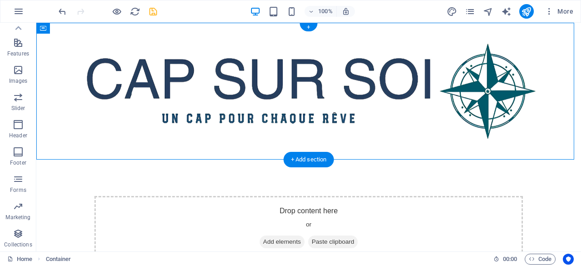
click at [545, 124] on figure at bounding box center [308, 91] width 545 height 137
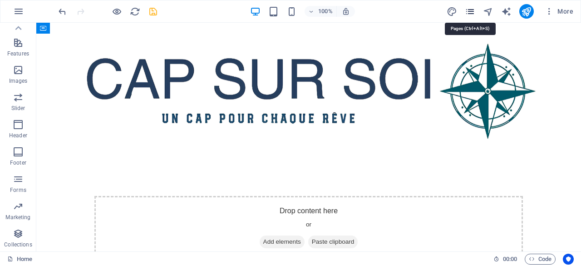
click at [471, 12] on icon "pages" at bounding box center [470, 11] width 10 height 10
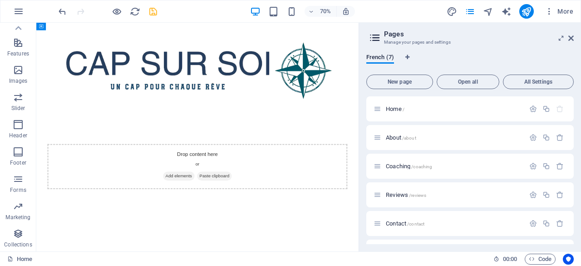
click at [575, 40] on aside "Pages Manage your pages and settings French (7) New page Open all All Settings …" at bounding box center [470, 137] width 223 height 228
click at [570, 36] on icon at bounding box center [571, 38] width 5 height 7
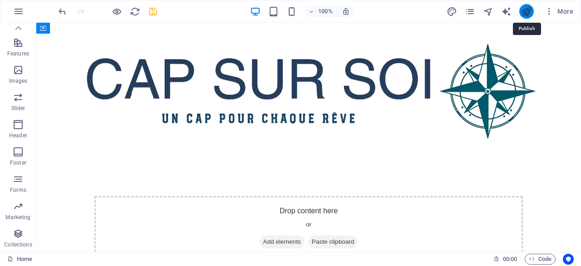
click at [528, 8] on icon "publish" at bounding box center [526, 11] width 10 height 10
